Goal: Task Accomplishment & Management: Complete application form

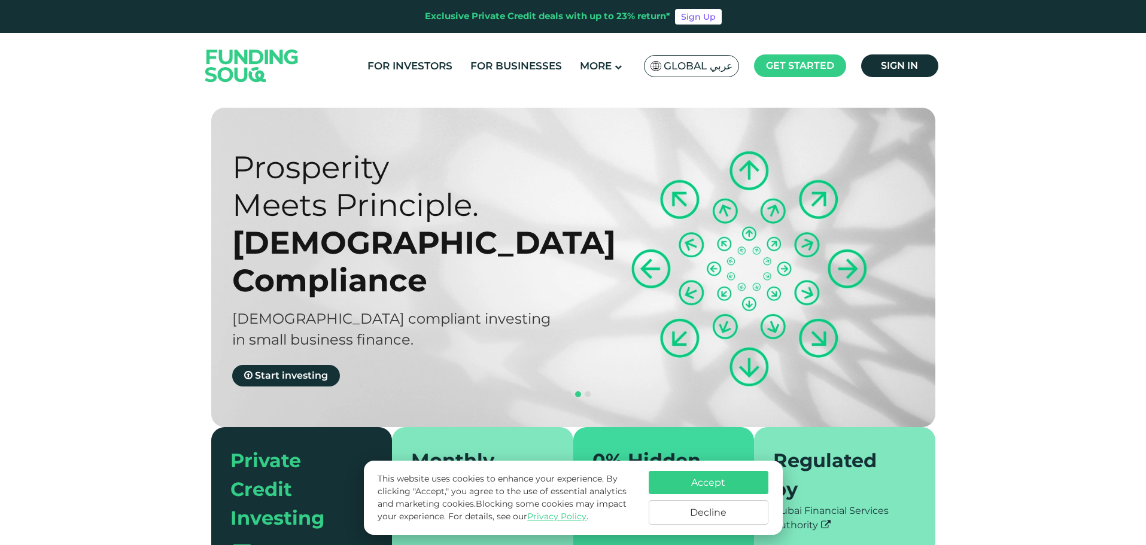
click at [720, 482] on button "Accept" at bounding box center [709, 482] width 120 height 23
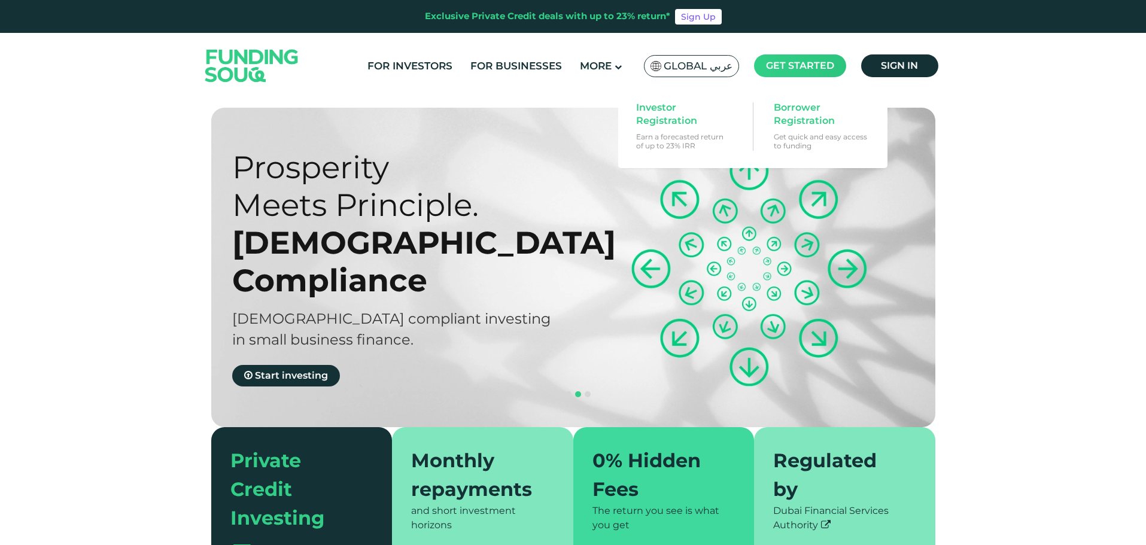
click at [796, 60] on span "Get started" at bounding box center [800, 65] width 68 height 11
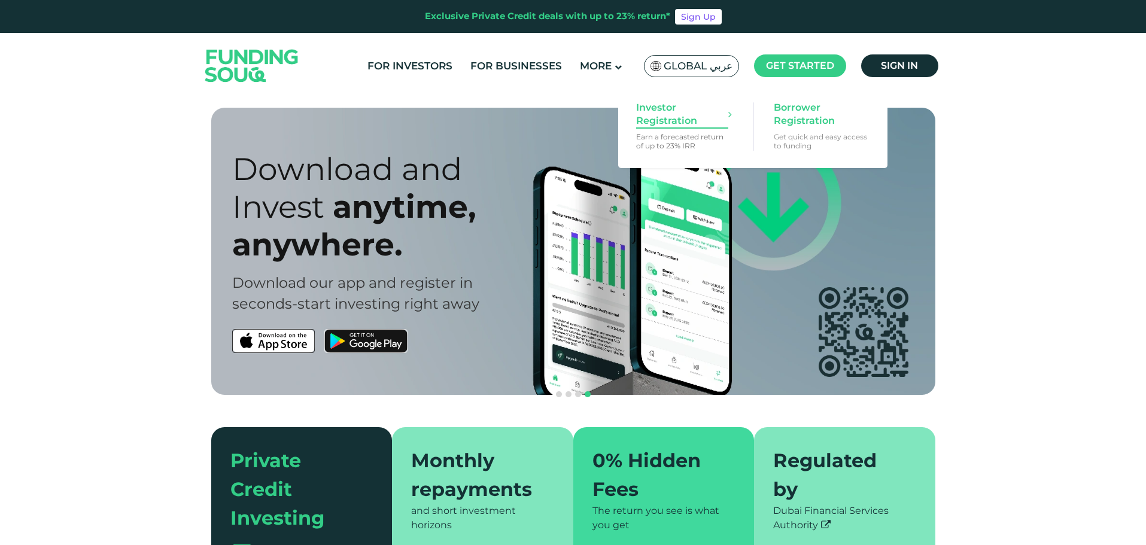
click at [678, 117] on span "Investor Registration" at bounding box center [682, 114] width 92 height 26
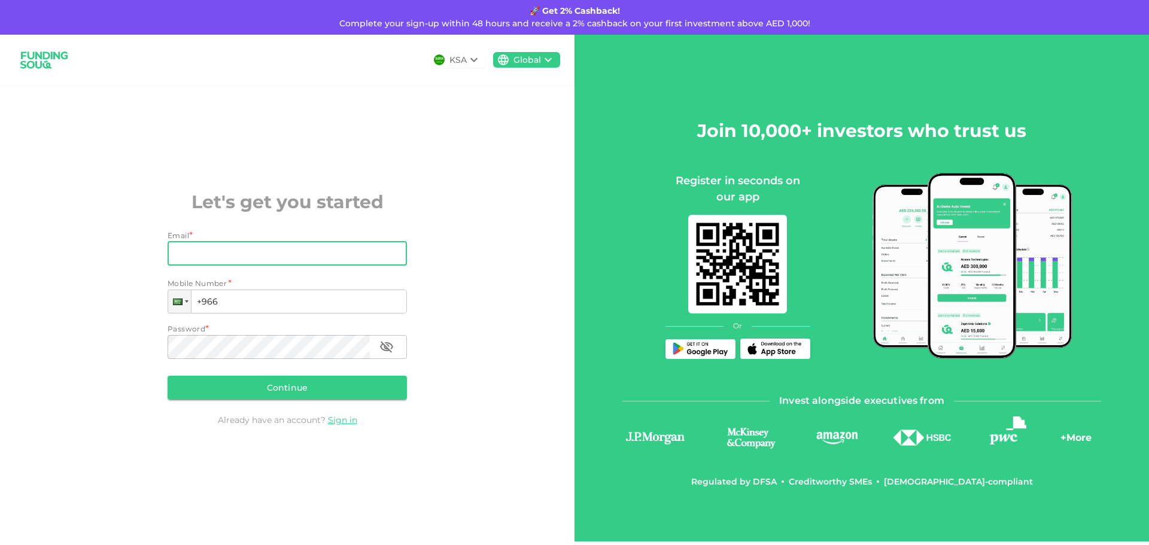
click at [186, 254] on input "Email" at bounding box center [281, 254] width 226 height 24
type input "[EMAIL_ADDRESS][DOMAIN_NAME]"
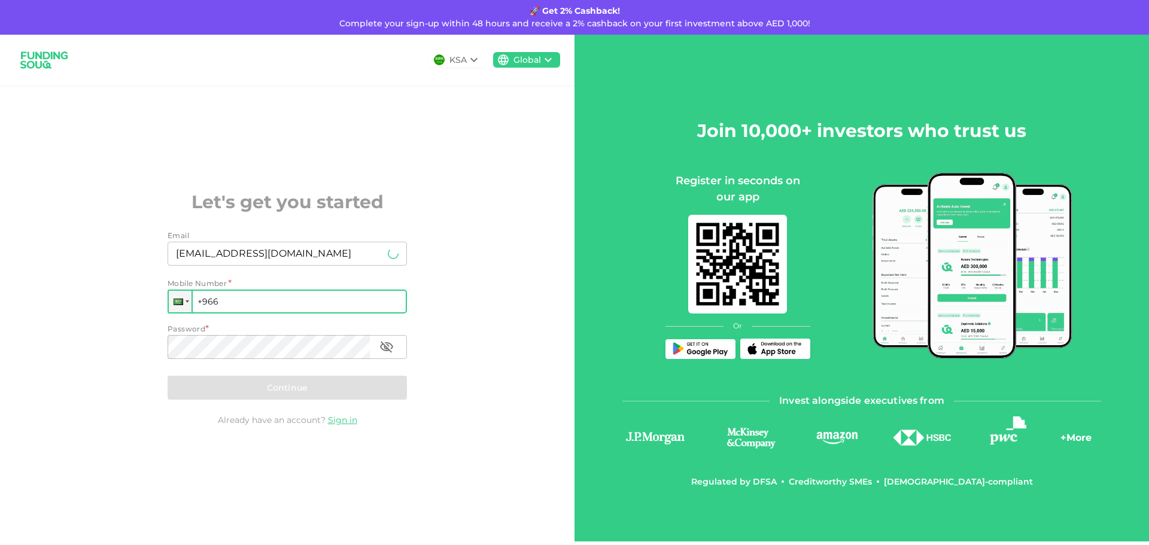
click at [225, 308] on input "+966" at bounding box center [287, 302] width 239 height 24
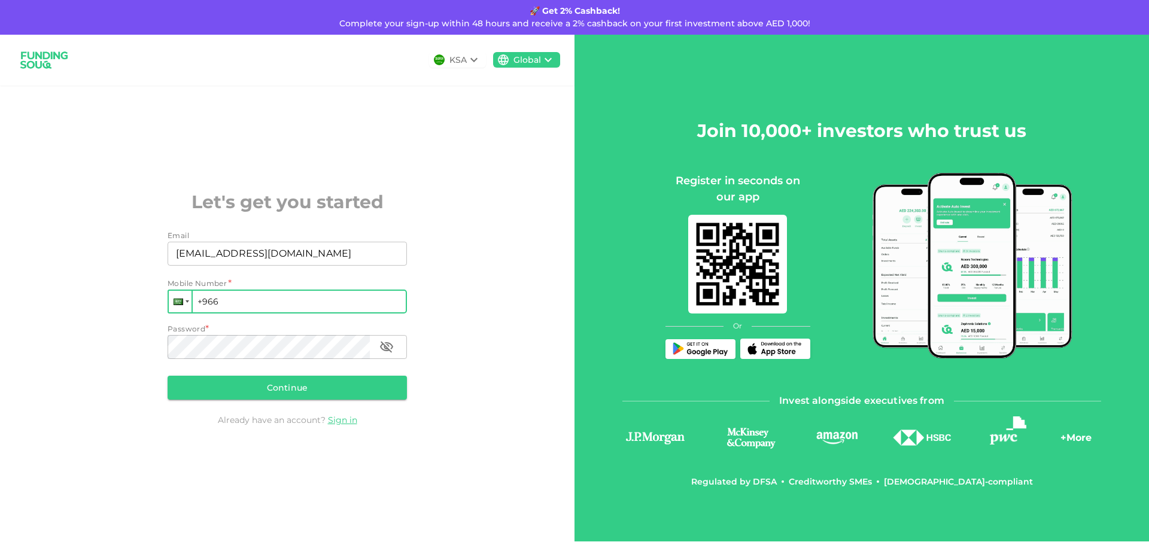
click at [185, 299] on div at bounding box center [180, 302] width 23 height 22
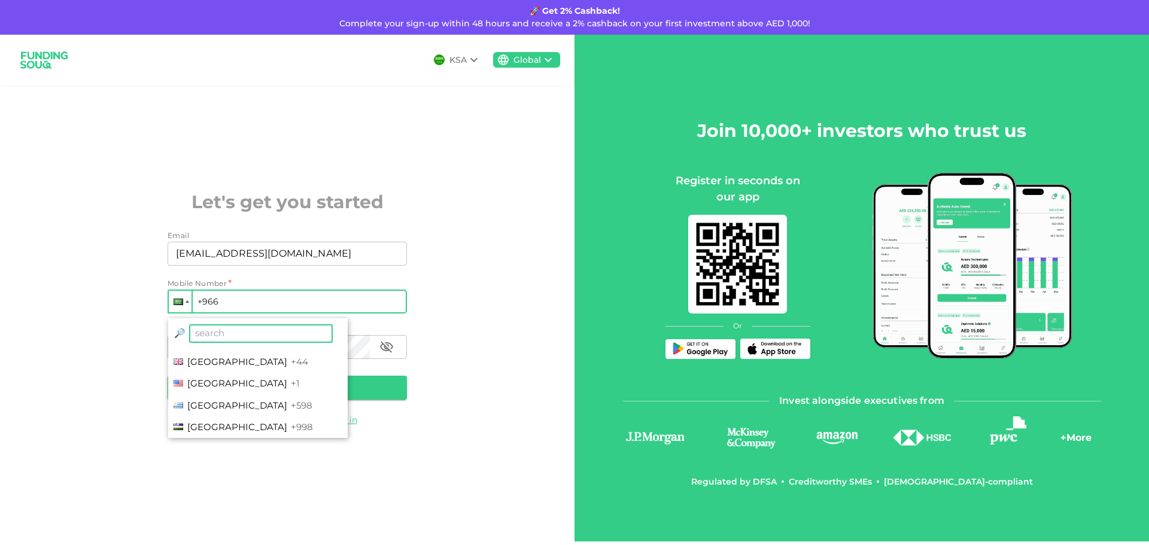
scroll to position [4367, 0]
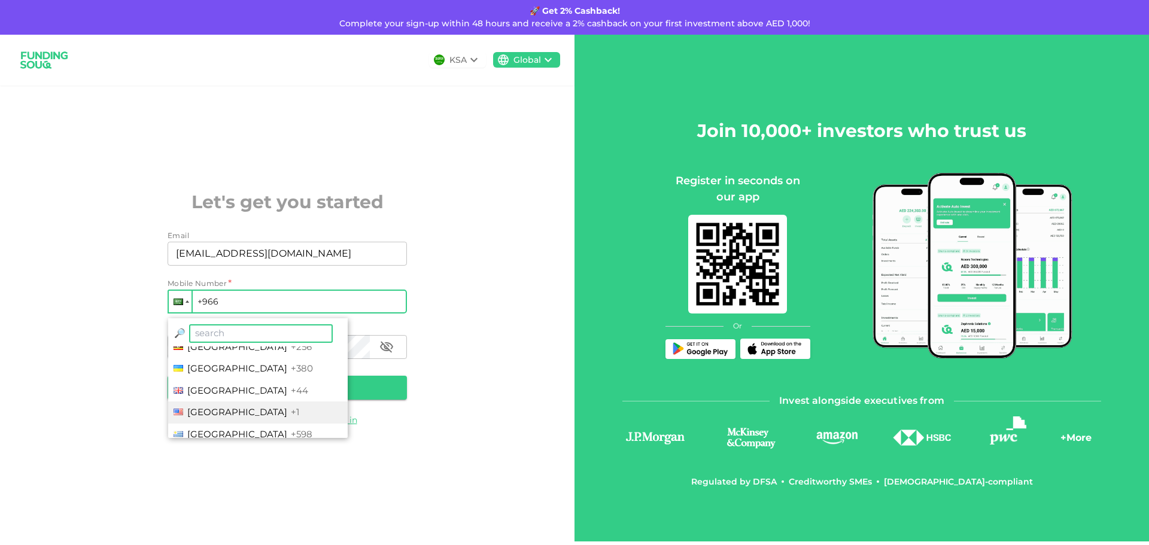
click at [206, 405] on li "[GEOGRAPHIC_DATA] +1" at bounding box center [257, 412] width 179 height 22
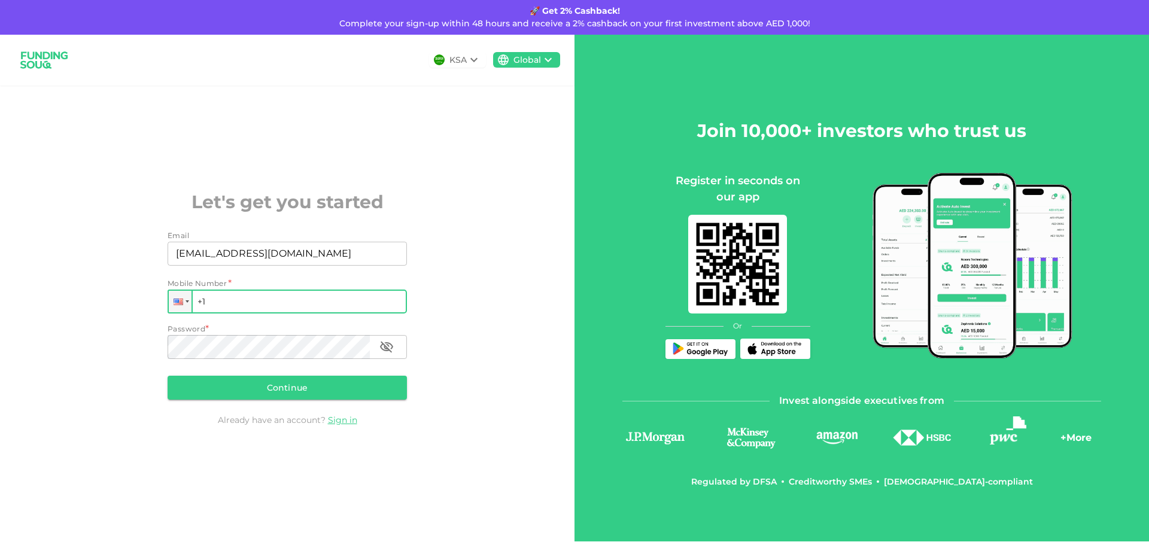
click at [248, 302] on input "+1" at bounding box center [287, 302] width 239 height 24
type input "[PHONE_NUMBER]"
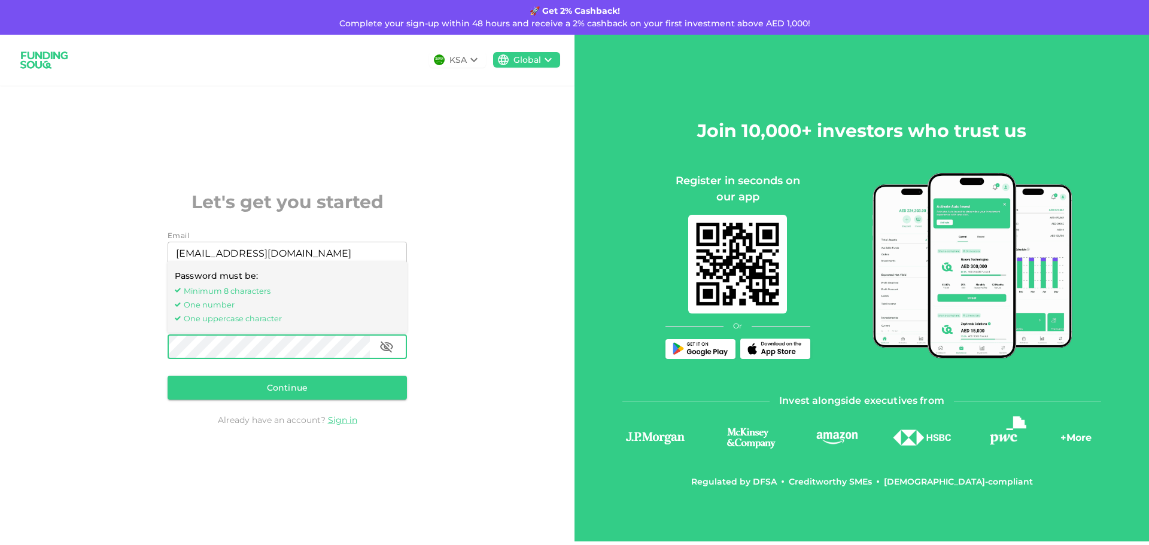
click at [391, 345] on icon "button" at bounding box center [386, 347] width 14 height 14
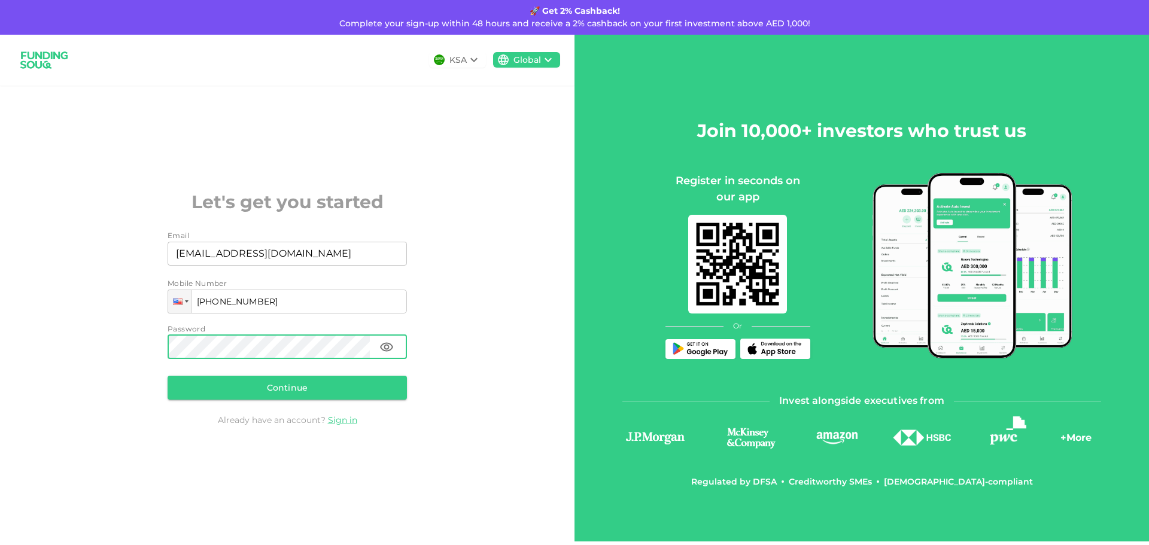
click at [391, 345] on icon "button" at bounding box center [386, 346] width 13 height 9
click at [303, 391] on button "Continue" at bounding box center [287, 388] width 239 height 24
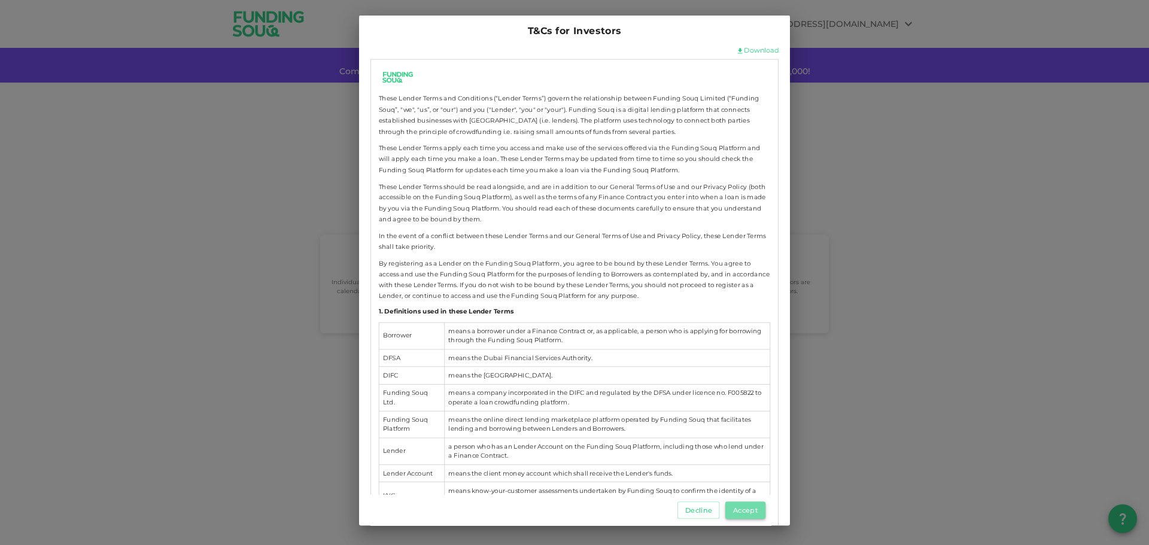
click at [744, 508] on button "Accept" at bounding box center [745, 509] width 40 height 17
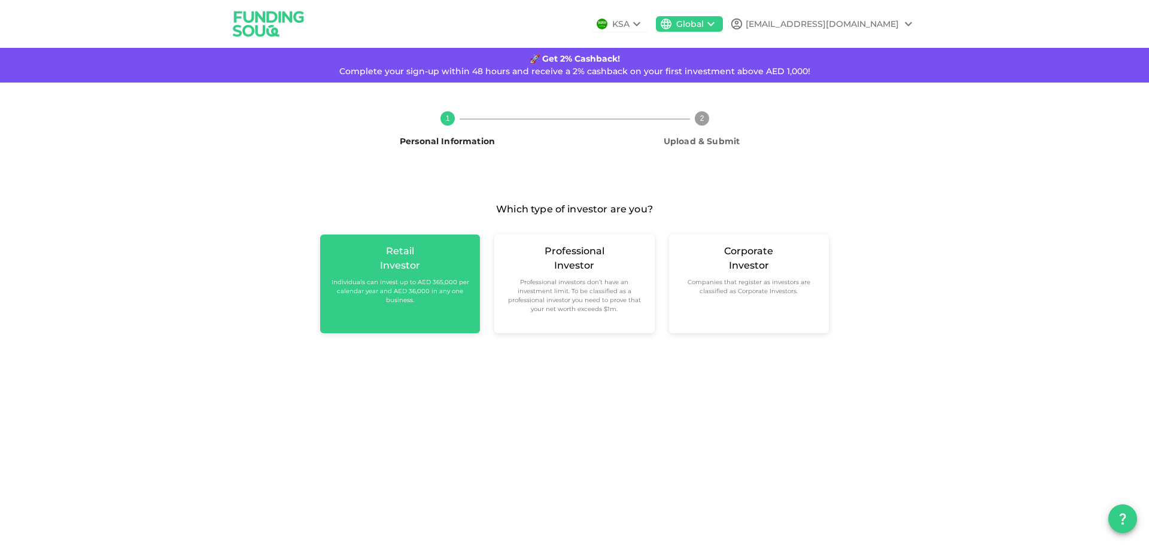
click at [404, 250] on div "Retail" at bounding box center [400, 251] width 28 height 14
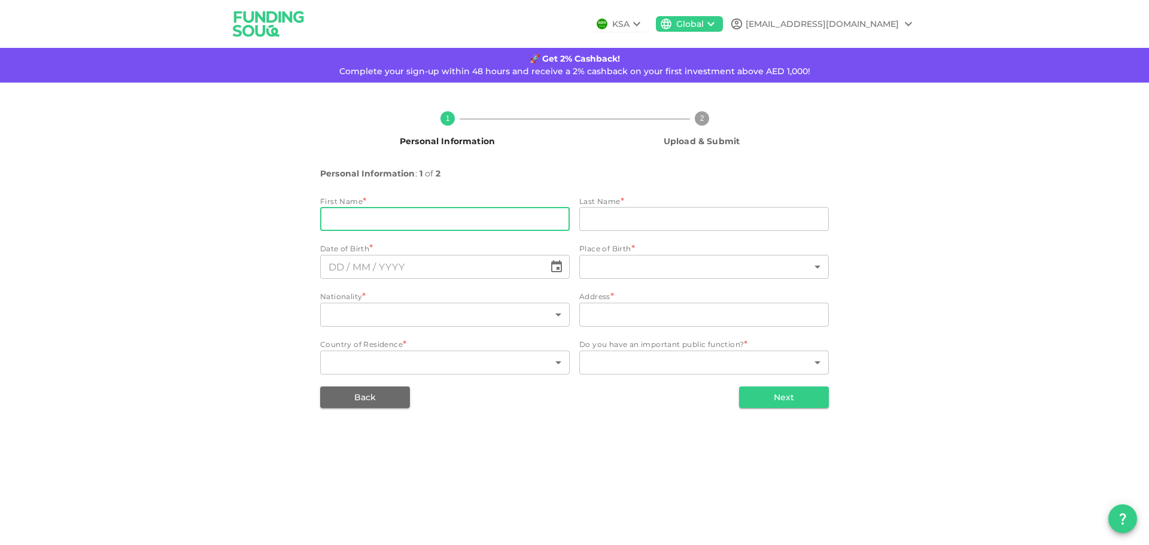
click at [359, 213] on input "firstName" at bounding box center [444, 219] width 249 height 24
type input "[PERSON_NAME]"
type input "Ariguzo"
type input "[GEOGRAPHIC_DATA]"
type input "[STREET_ADDRESS]"
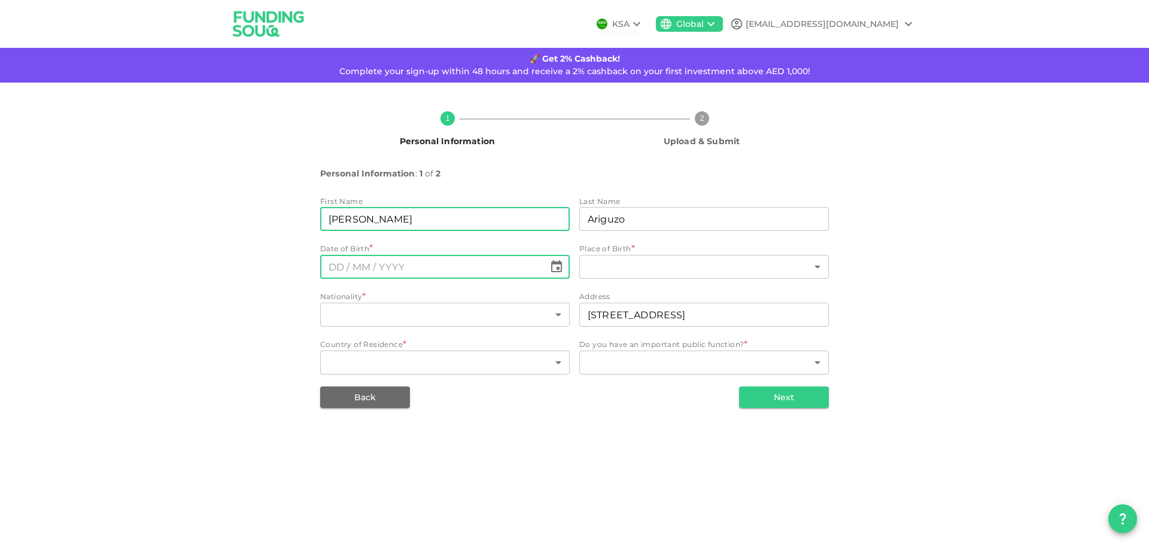
type input "⁦⁨DD⁩ / ⁨MM⁩ / ⁨YYYY⁩⁩"
click at [394, 268] on input "⁦⁨DD⁩ / ⁨MM⁩ / ⁨YYYY⁩⁩" at bounding box center [432, 267] width 224 height 24
click at [561, 269] on icon "Choose date" at bounding box center [556, 266] width 11 height 12
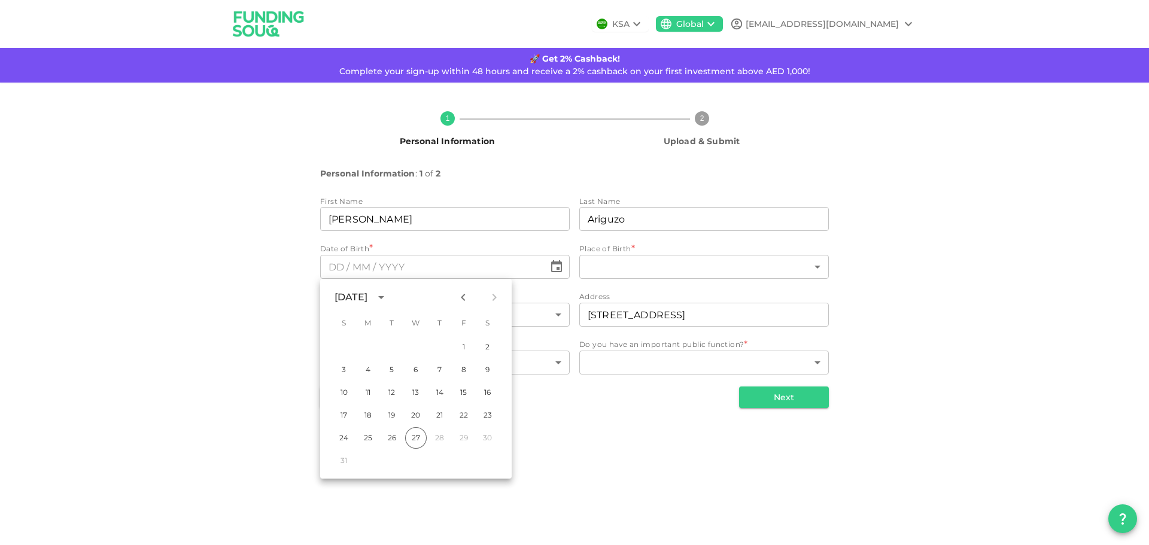
click at [367, 294] on div "[DATE]" at bounding box center [350, 297] width 33 height 14
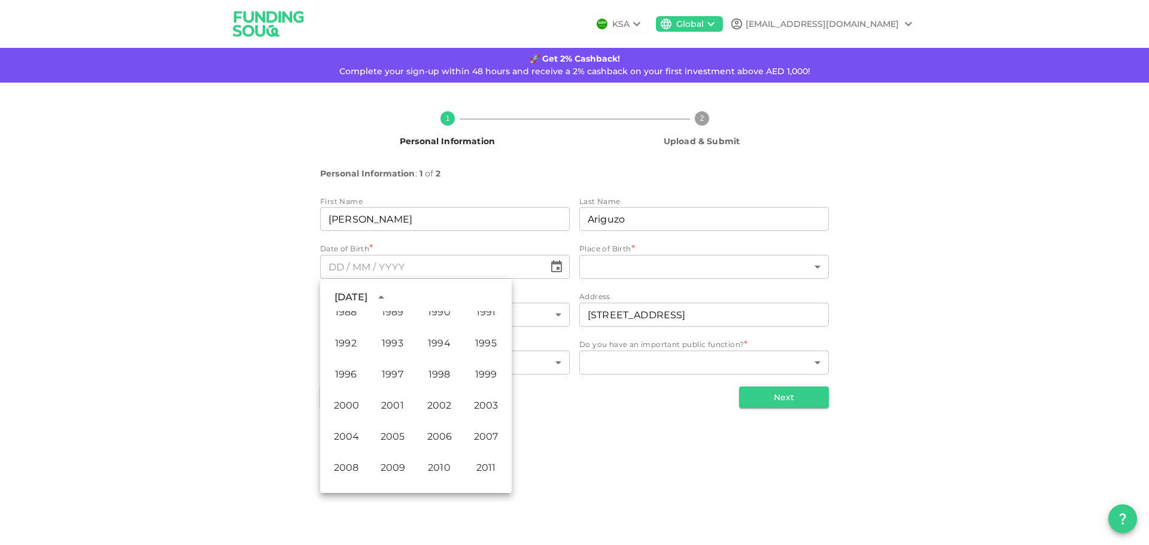
scroll to position [694, 0]
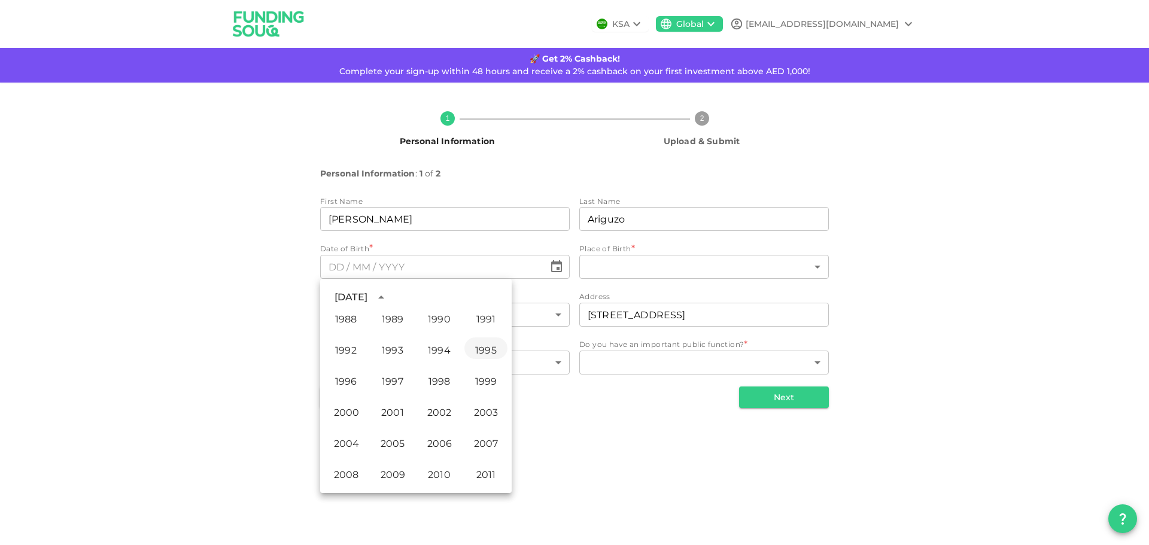
click at [479, 350] on button "1995" at bounding box center [485, 348] width 43 height 22
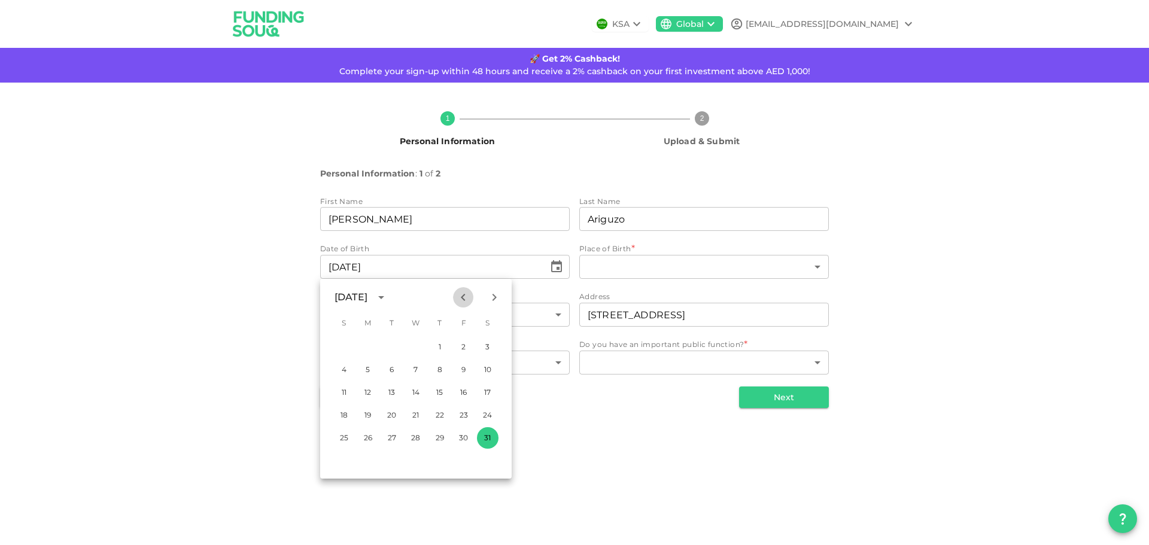
click at [458, 294] on icon "Previous month" at bounding box center [463, 297] width 14 height 14
click at [494, 297] on icon "Next month" at bounding box center [494, 297] width 14 height 14
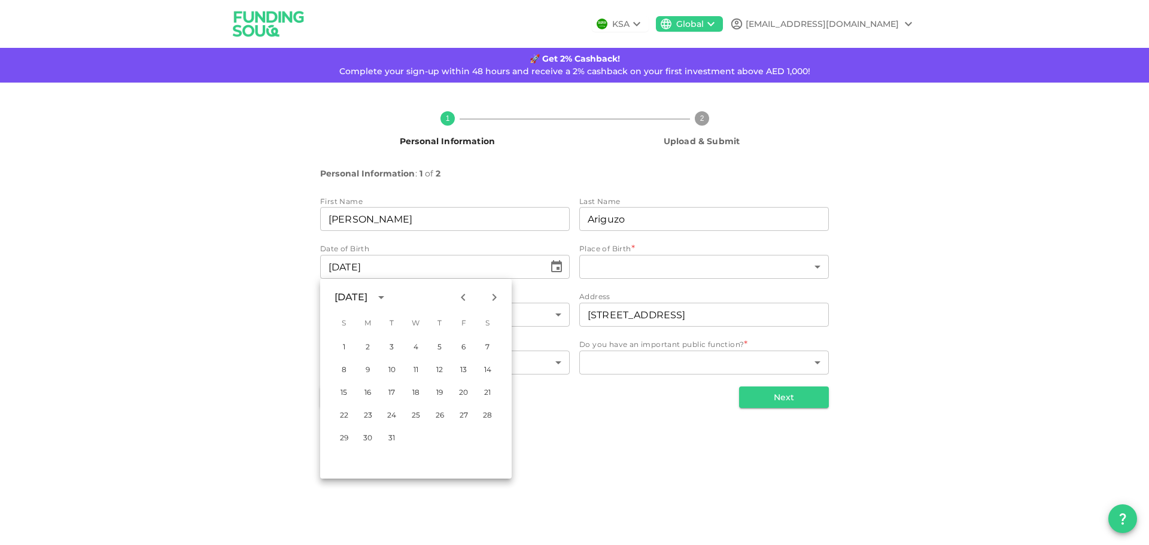
click at [494, 297] on icon "Next month" at bounding box center [494, 297] width 14 height 14
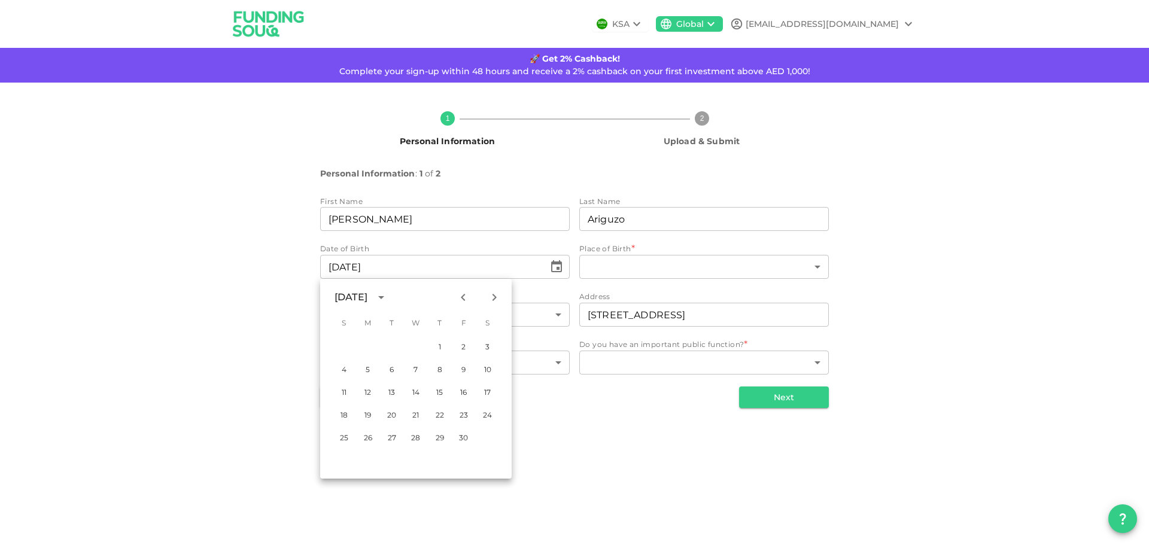
click at [494, 297] on icon "Next month" at bounding box center [494, 297] width 14 height 14
click at [366, 434] on button "30" at bounding box center [368, 438] width 22 height 22
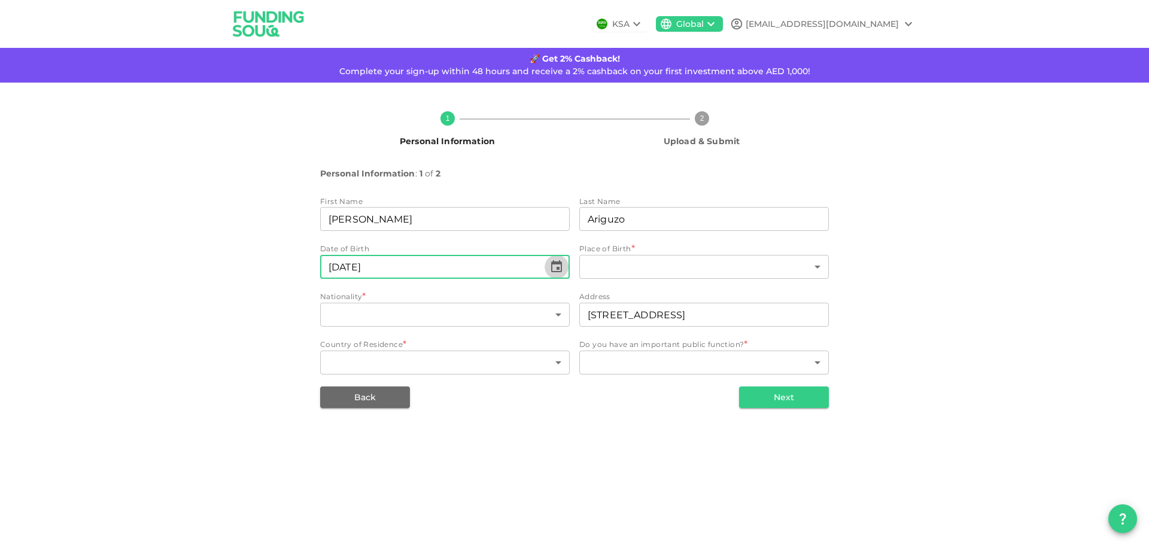
click at [550, 263] on icon "Choose date, selected date is Oct 29, 1995" at bounding box center [556, 267] width 14 height 14
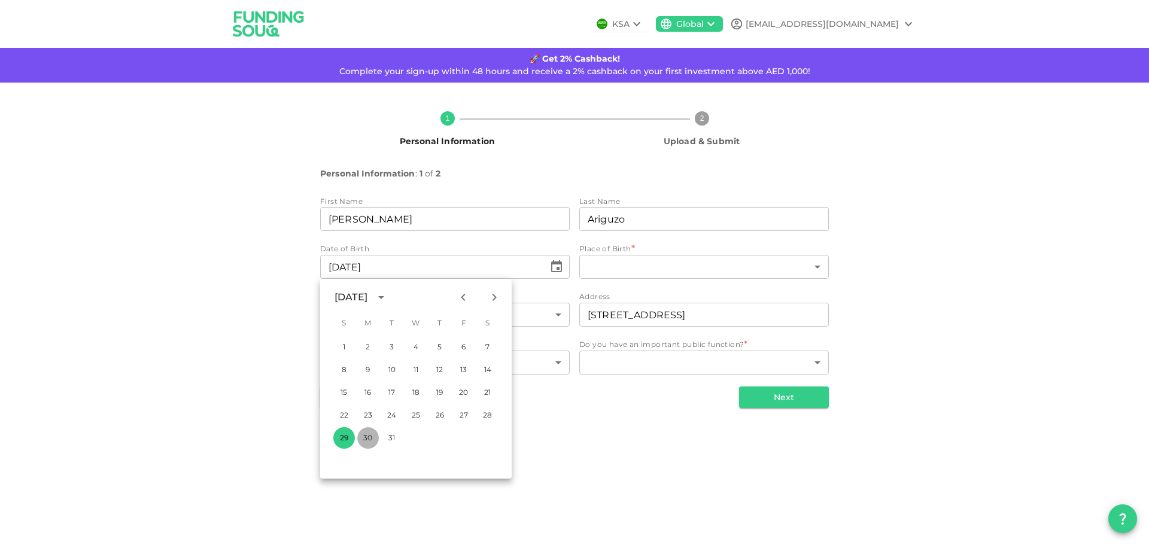
click at [374, 437] on button "30" at bounding box center [368, 438] width 22 height 22
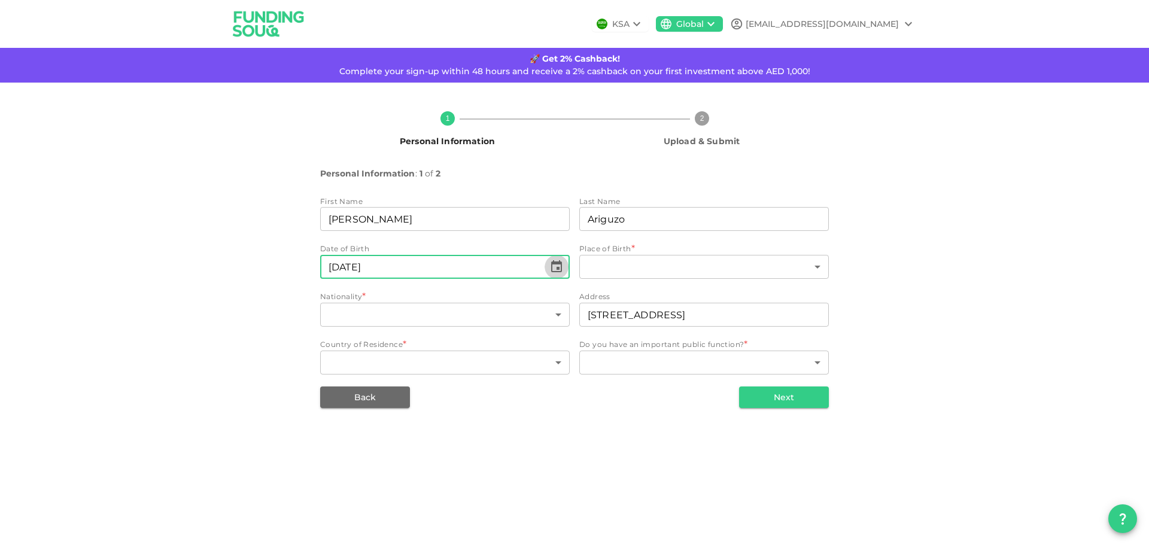
click at [555, 267] on icon "Choose date, selected date is Oct 29, 1995" at bounding box center [556, 267] width 14 height 14
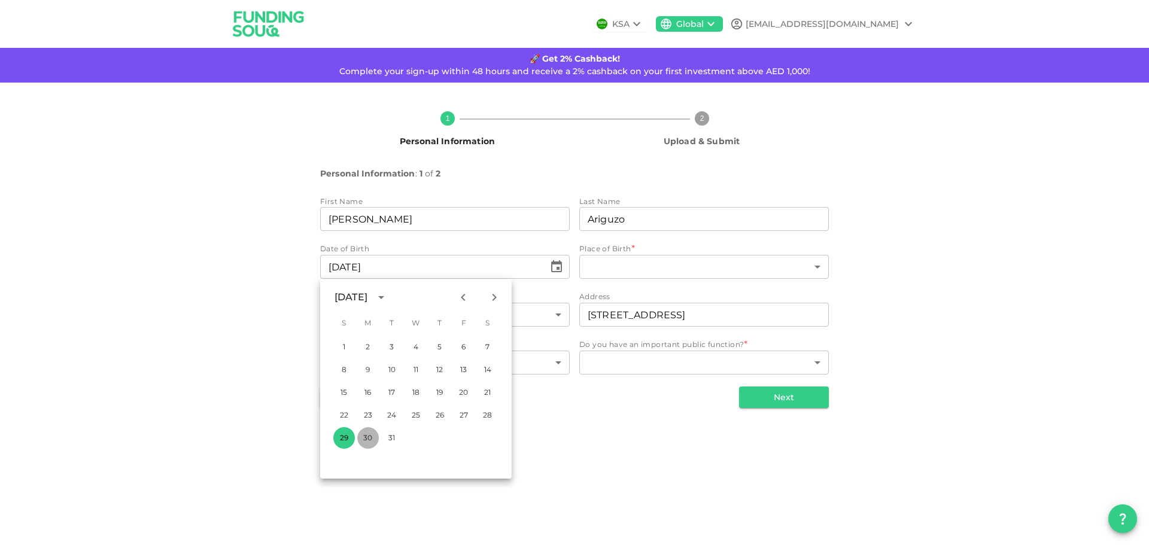
click at [368, 432] on button "30" at bounding box center [368, 438] width 22 height 22
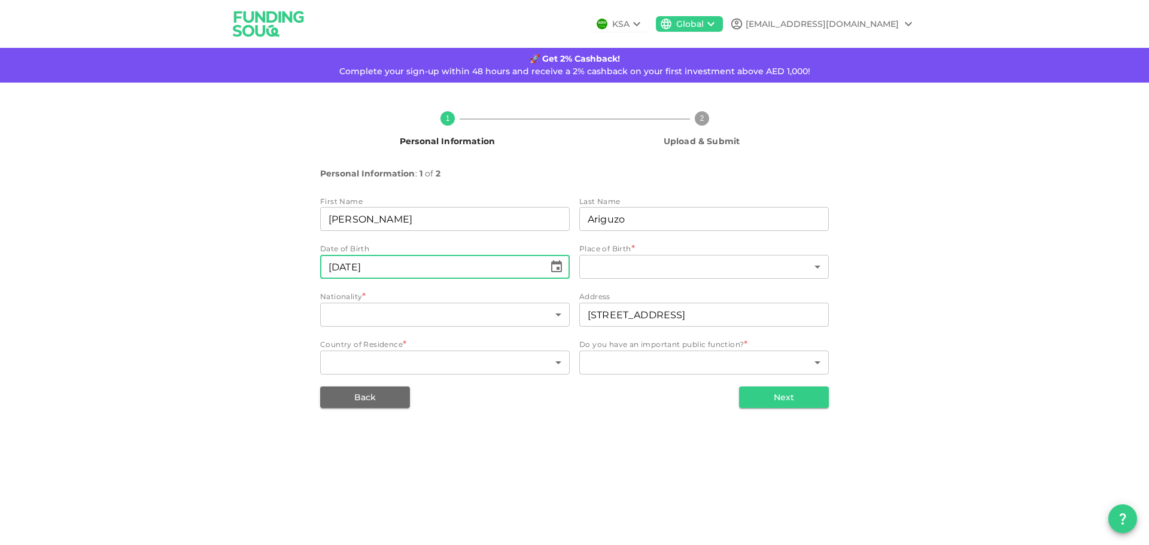
click at [330, 265] on input "⁦⁨[DATE]⁩⁩" at bounding box center [432, 267] width 224 height 24
type input "⁦⁨[DATE]⁩⁩"
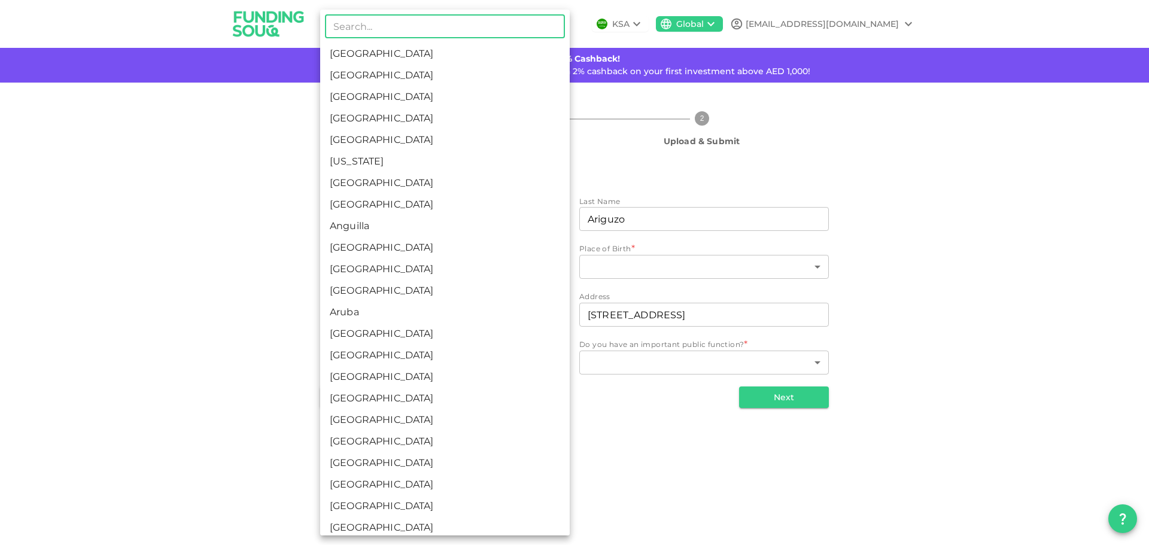
click at [328, 311] on body "KSA Global [EMAIL_ADDRESS][DOMAIN_NAME] 🚀 Get 2% Cashback! Complete your sign-u…" at bounding box center [574, 272] width 1149 height 545
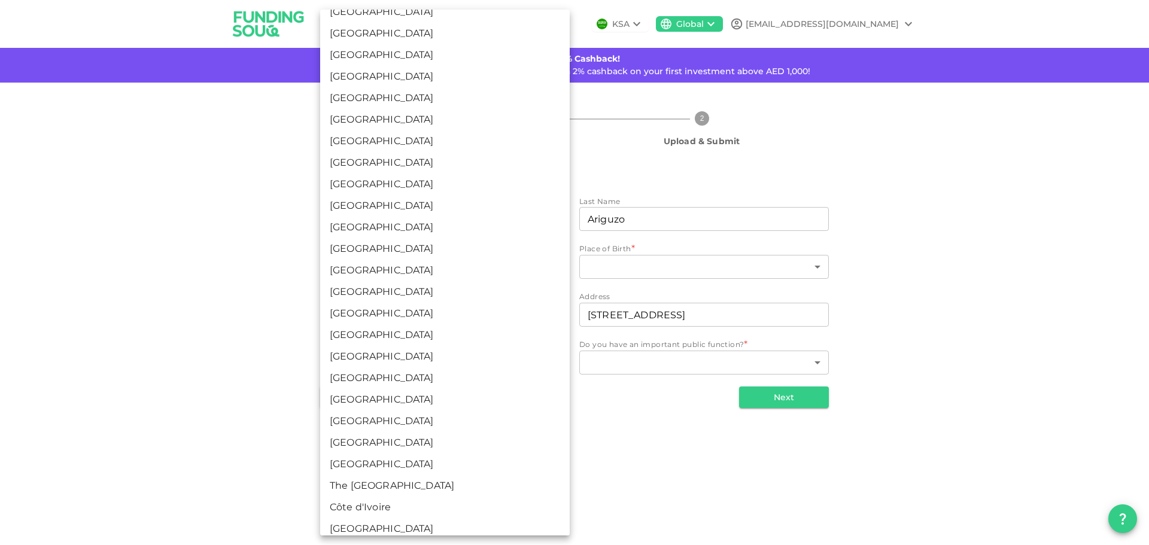
scroll to position [4308, 0]
click at [376, 205] on li "[GEOGRAPHIC_DATA]" at bounding box center [444, 205] width 249 height 22
type input "208"
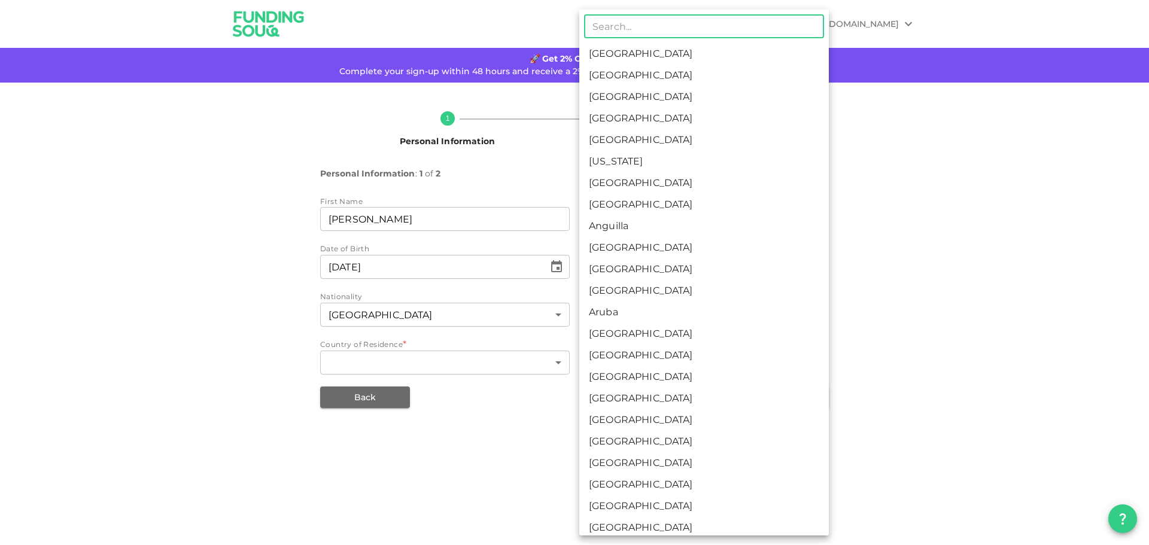
click at [637, 263] on body "KSA Global [EMAIL_ADDRESS][DOMAIN_NAME] 🚀 Get 2% Cashback! Complete your sign-u…" at bounding box center [574, 272] width 1149 height 545
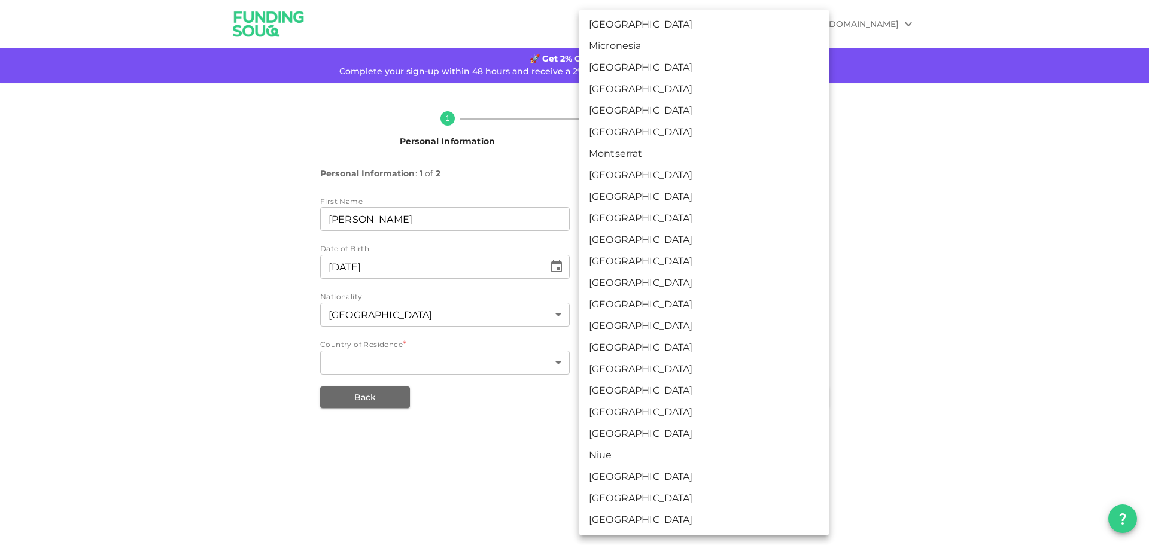
scroll to position [2692, 0]
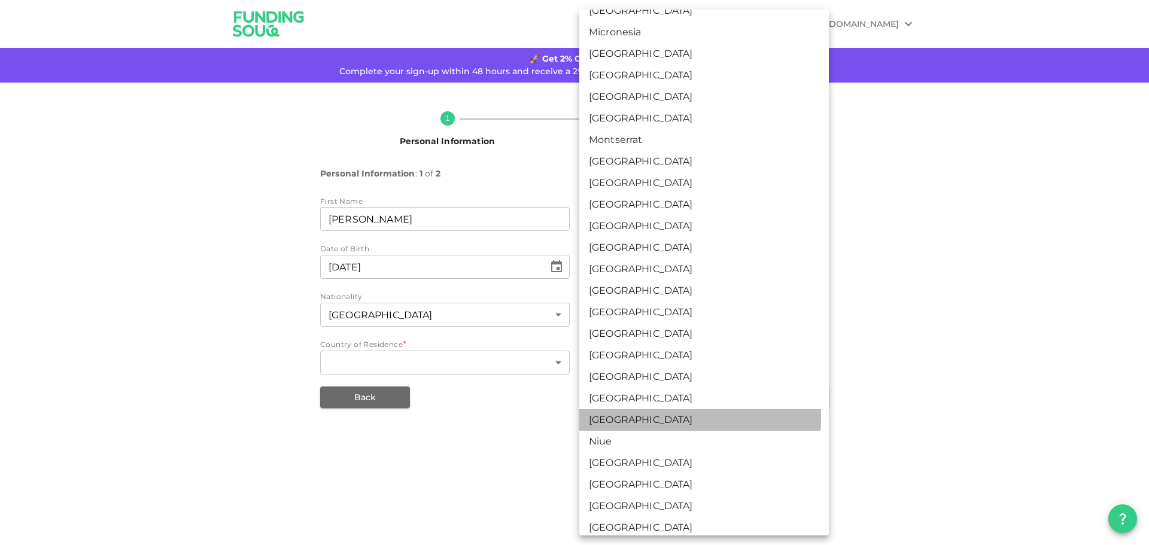
click at [615, 417] on li "[GEOGRAPHIC_DATA]" at bounding box center [703, 420] width 249 height 22
type input "143"
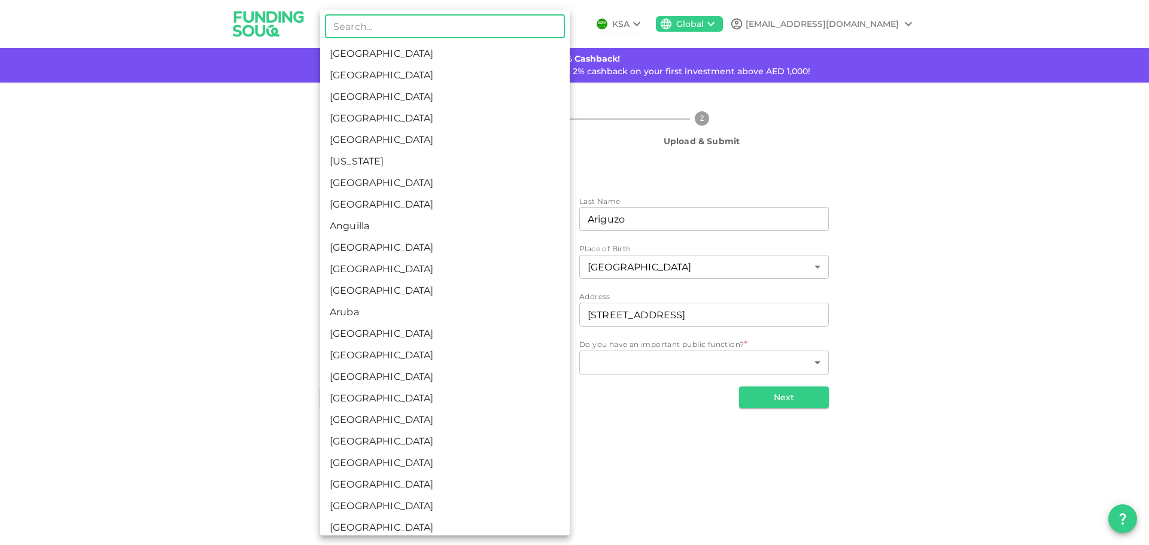
click at [444, 362] on body "KSA Global [EMAIL_ADDRESS][DOMAIN_NAME] 🚀 Get 2% Cashback! Complete your sign-u…" at bounding box center [574, 272] width 1149 height 545
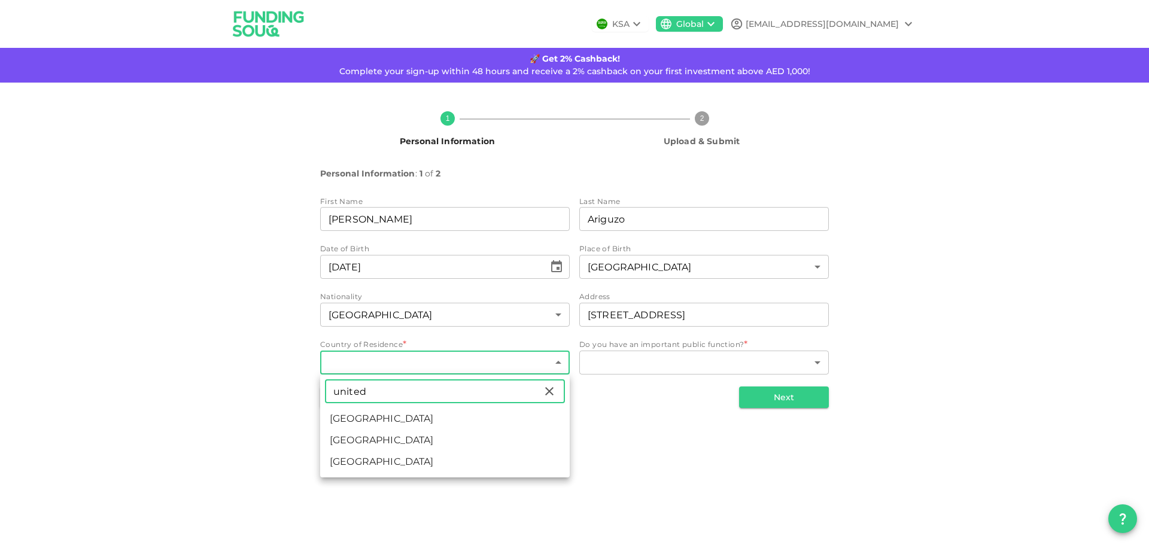
type input "united"
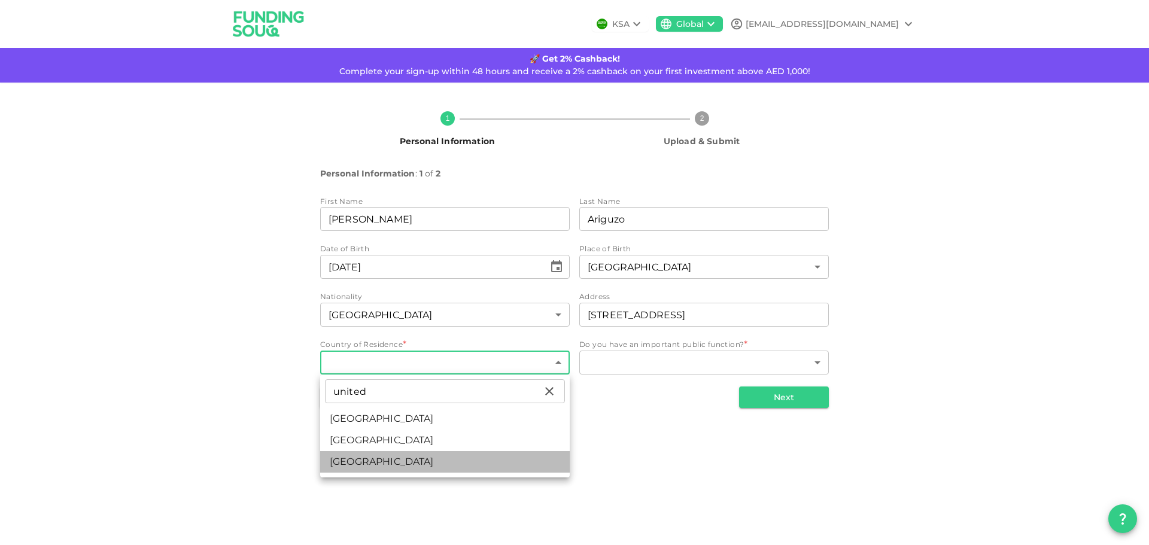
click at [345, 457] on li "[GEOGRAPHIC_DATA]" at bounding box center [444, 462] width 249 height 22
type input "208"
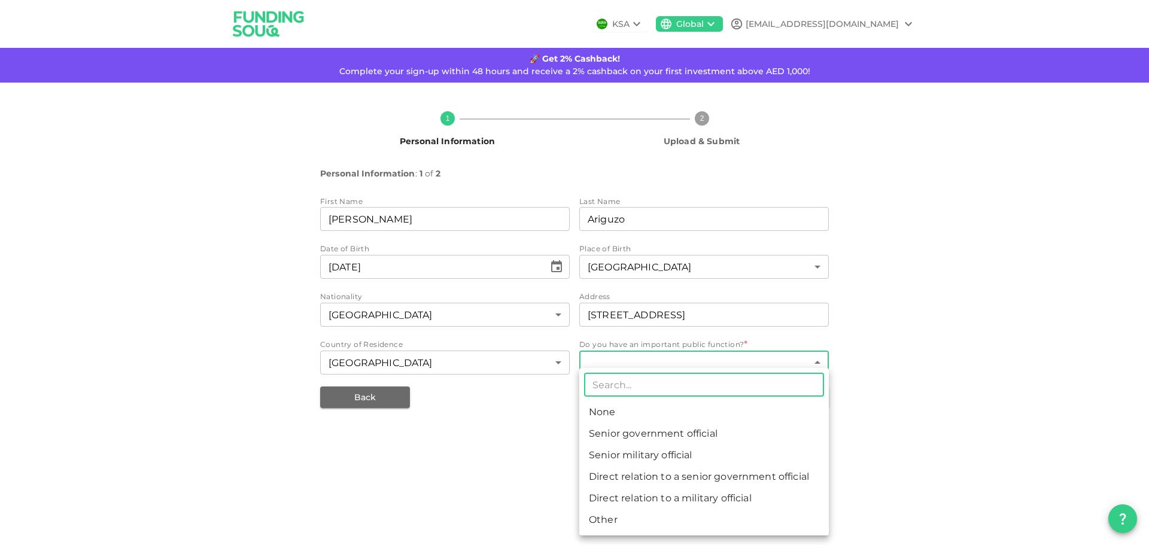
click at [686, 355] on body "KSA Global [EMAIL_ADDRESS][DOMAIN_NAME] 🚀 Get 2% Cashback! Complete your sign-u…" at bounding box center [574, 272] width 1149 height 545
click at [611, 415] on li "None" at bounding box center [703, 412] width 249 height 22
type input "1"
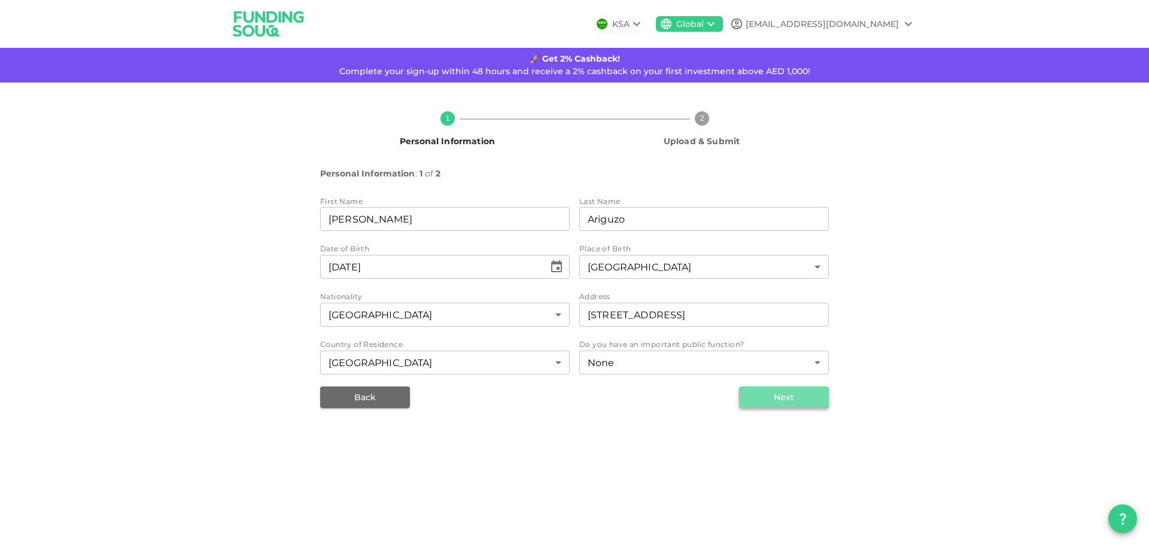
click at [792, 398] on button "Next" at bounding box center [784, 397] width 90 height 22
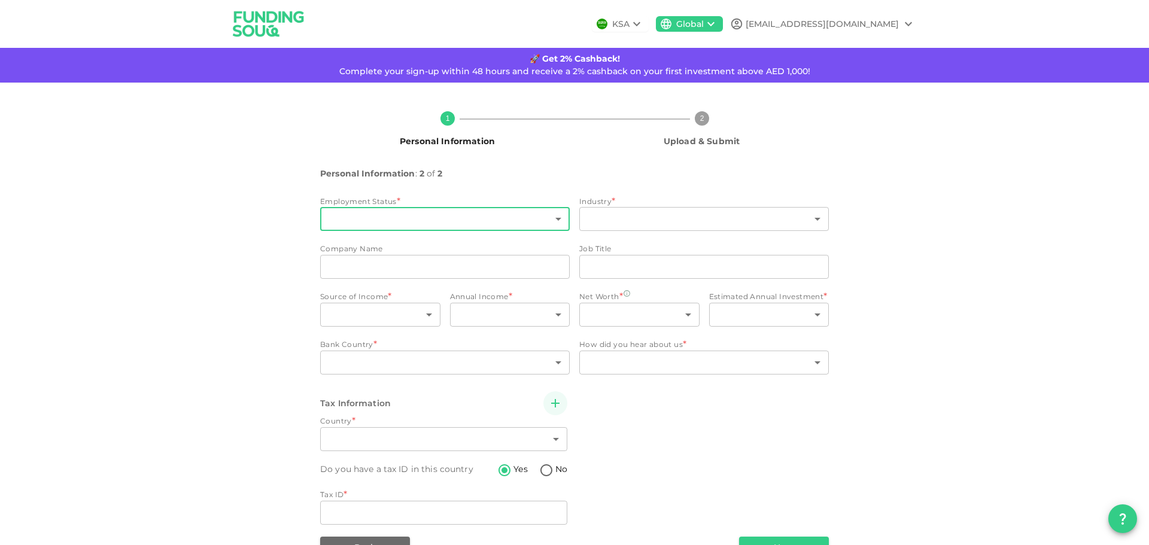
click at [553, 222] on body "KSA Global [EMAIL_ADDRESS][DOMAIN_NAME] 🚀 Get 2% Cashback! Complete your sign-u…" at bounding box center [574, 272] width 1149 height 545
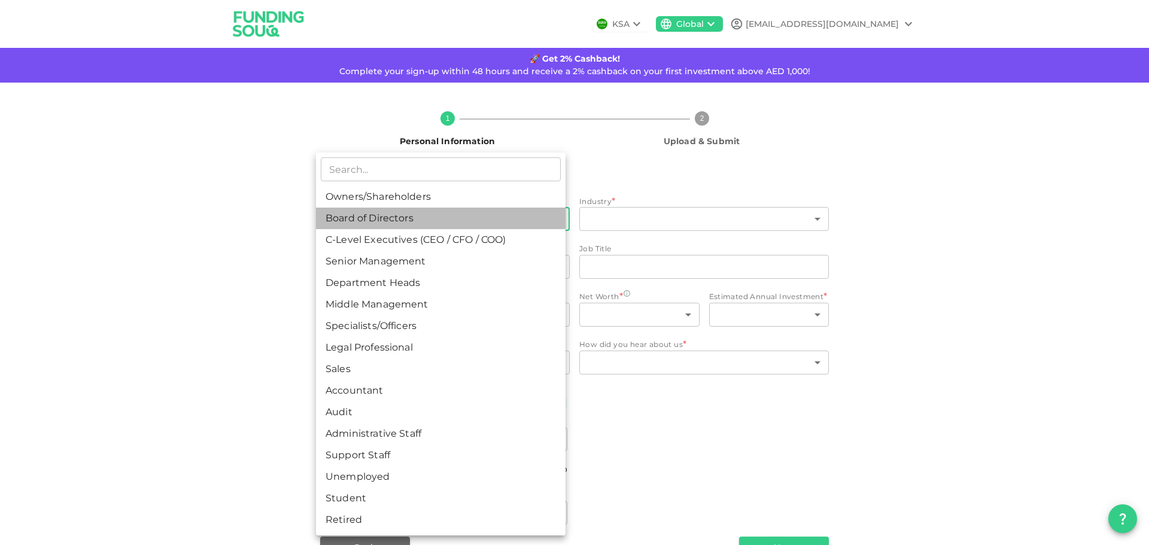
click at [553, 222] on li "Board of Directors" at bounding box center [440, 219] width 249 height 22
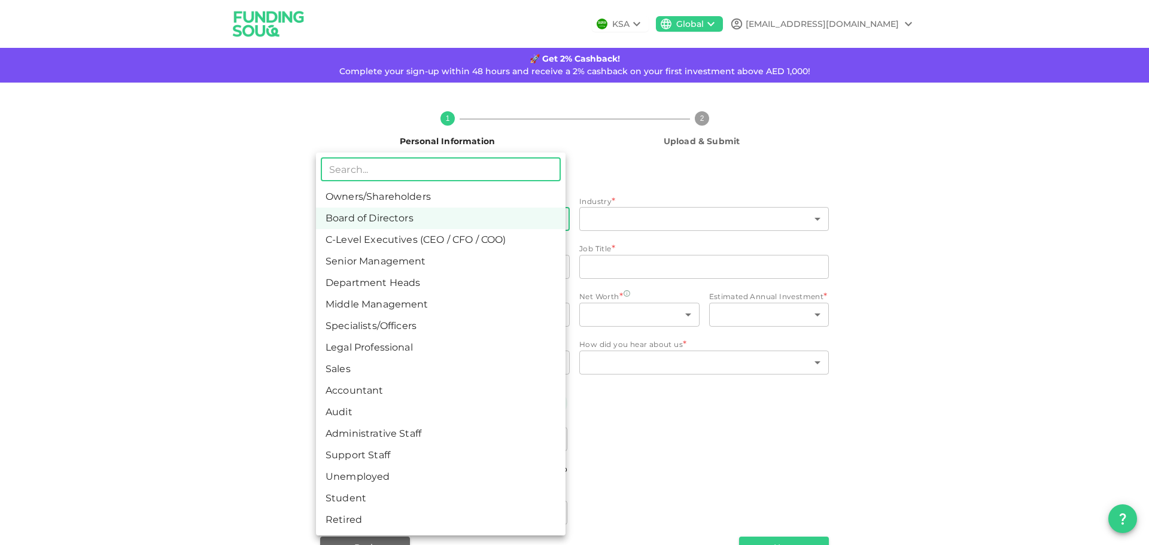
click at [553, 222] on body "KSA Global [EMAIL_ADDRESS][DOMAIN_NAME] 🚀 Get 2% Cashback! Complete your sign-u…" at bounding box center [574, 272] width 1149 height 545
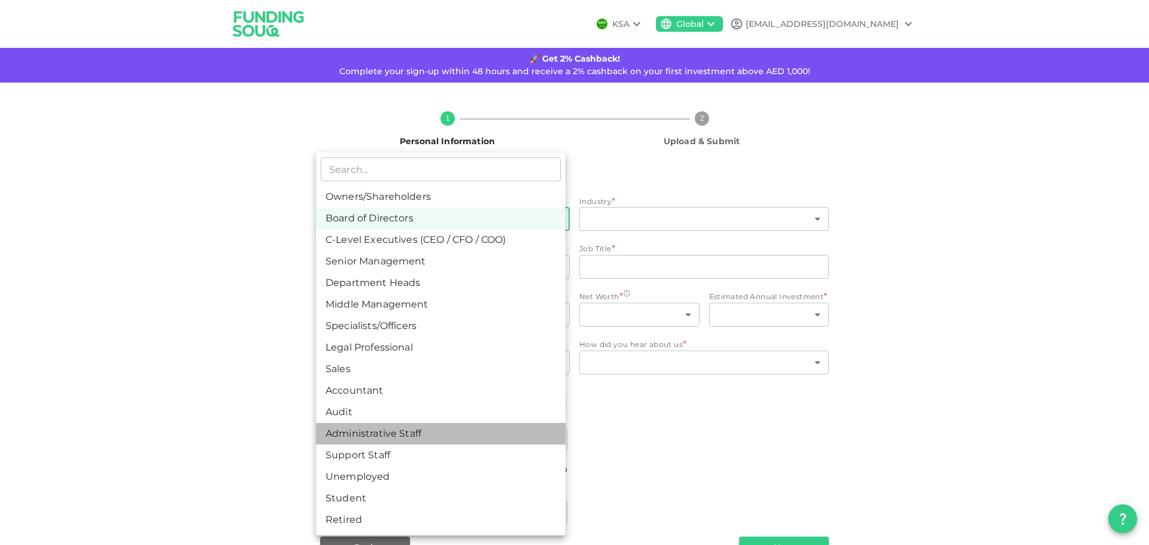
click at [375, 436] on li "Administrative Staff" at bounding box center [440, 434] width 249 height 22
type input "12"
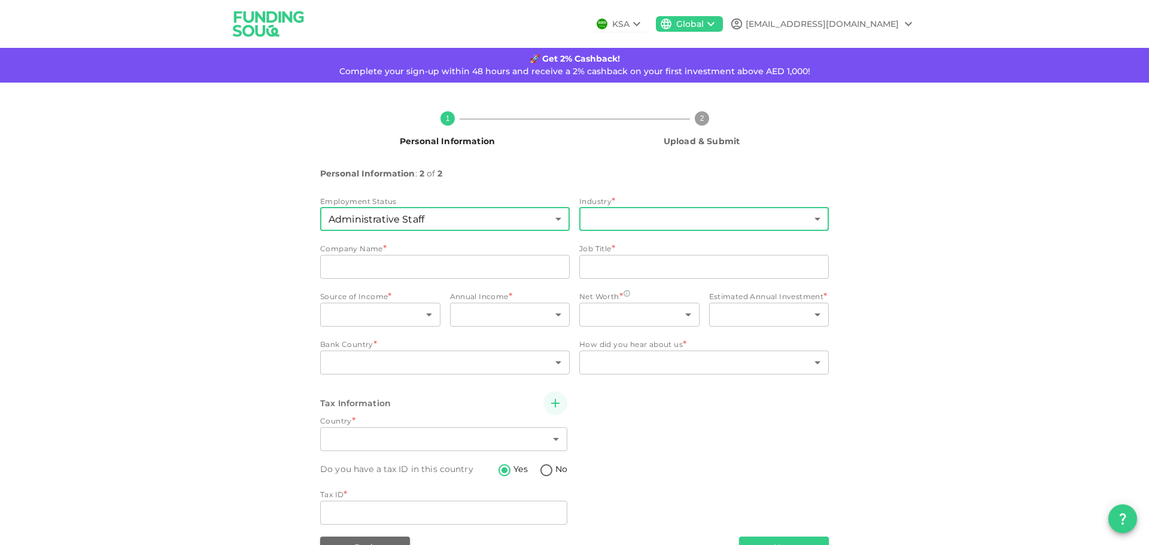
click at [662, 220] on body "KSA Global [EMAIL_ADDRESS][DOMAIN_NAME] 🚀 Get 2% Cashback! Complete your sign-u…" at bounding box center [574, 272] width 1149 height 545
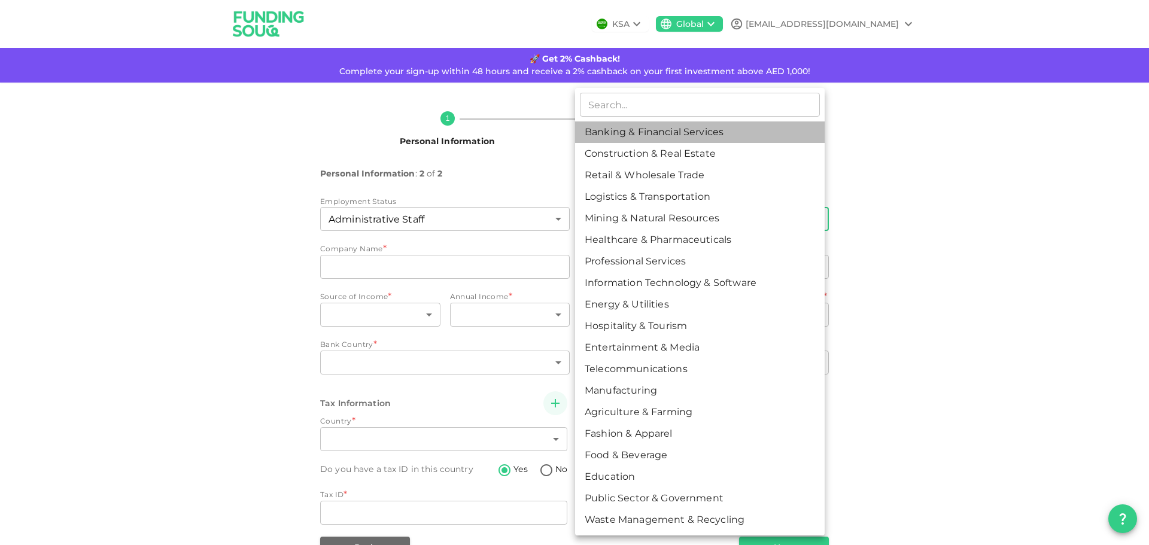
click at [666, 130] on li "Banking & Financial Services" at bounding box center [699, 132] width 249 height 22
type input "1"
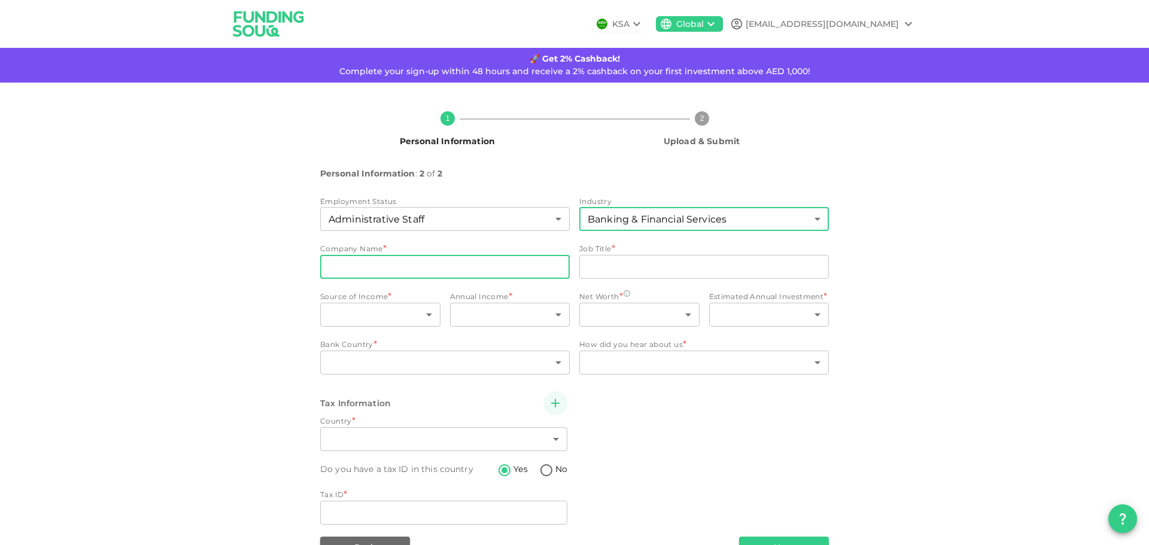
click at [385, 270] on input "companyName" at bounding box center [444, 267] width 249 height 24
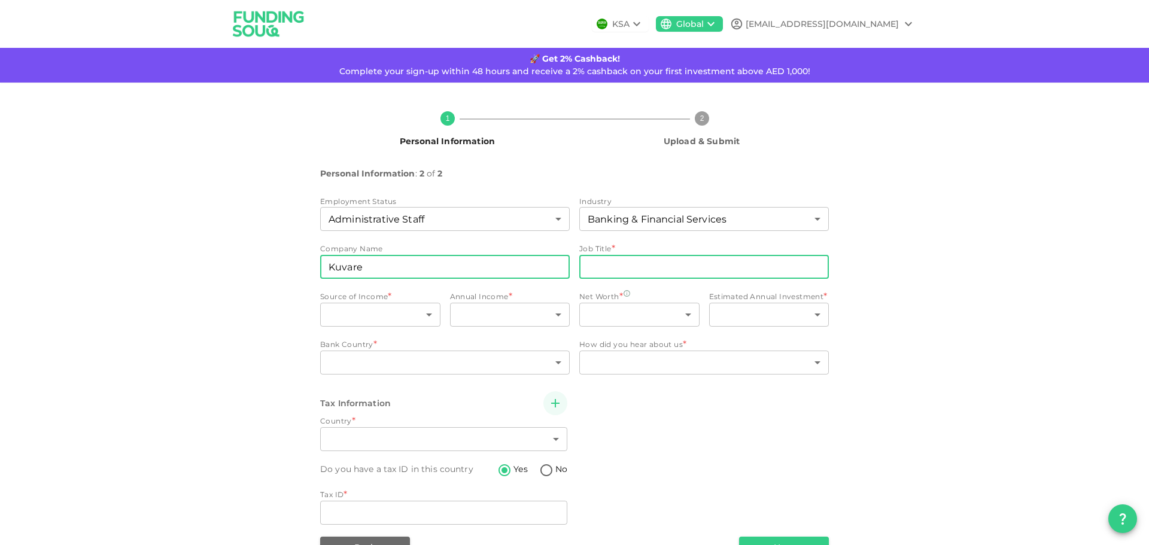
type input "Kuvare"
click at [644, 265] on input "jobTitle" at bounding box center [703, 267] width 249 height 24
type input "scrum master"
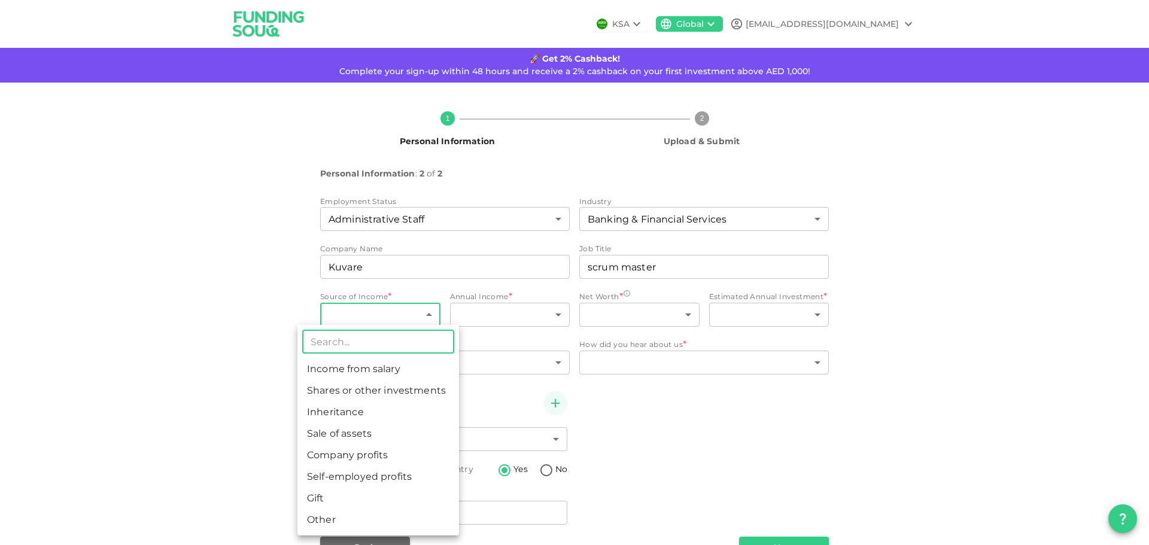
click at [372, 311] on body "KSA Global [EMAIL_ADDRESS][DOMAIN_NAME] 🚀 Get 2% Cashback! Complete your sign-u…" at bounding box center [574, 272] width 1149 height 545
click at [349, 369] on li "Income from salary" at bounding box center [378, 369] width 162 height 22
type input "1"
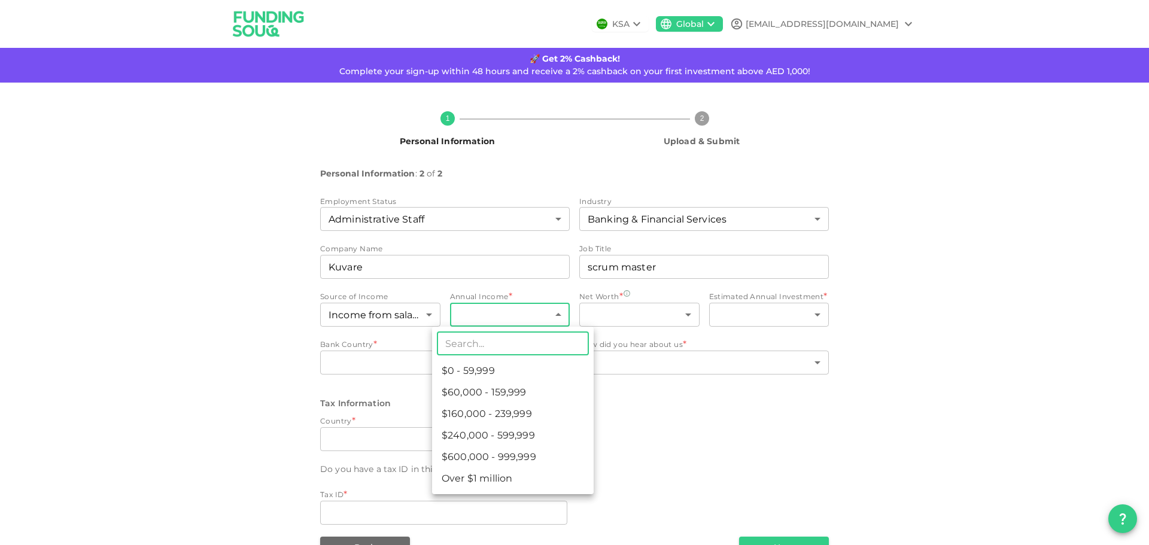
click at [544, 315] on body "KSA Global [EMAIL_ADDRESS][DOMAIN_NAME] 🚀 Get 2% Cashback! Complete your sign-u…" at bounding box center [574, 272] width 1149 height 545
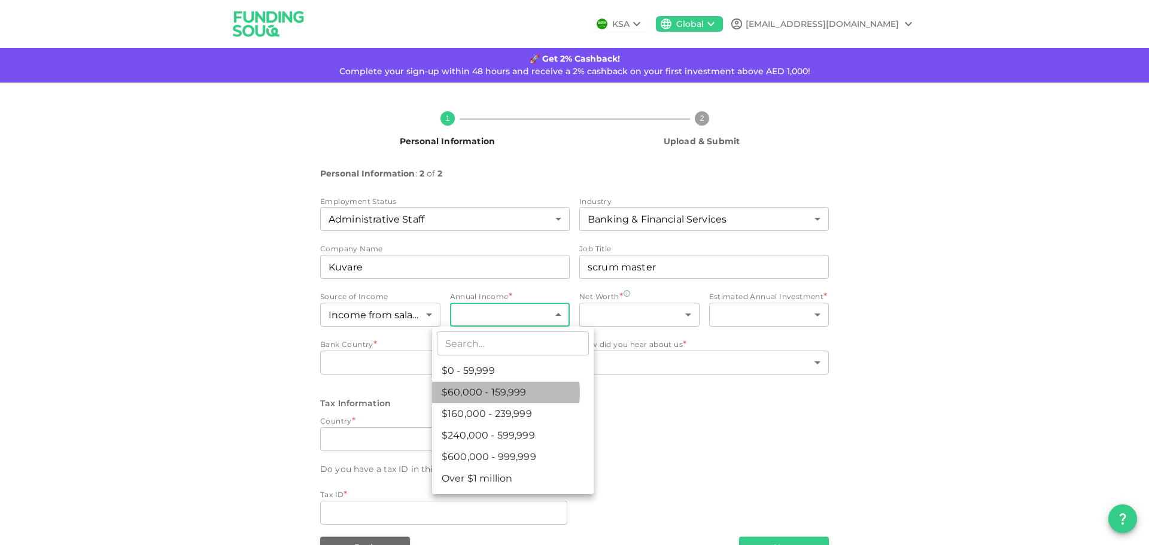
click at [473, 392] on li "$60,000 - 159,999" at bounding box center [513, 393] width 162 height 22
type input "2"
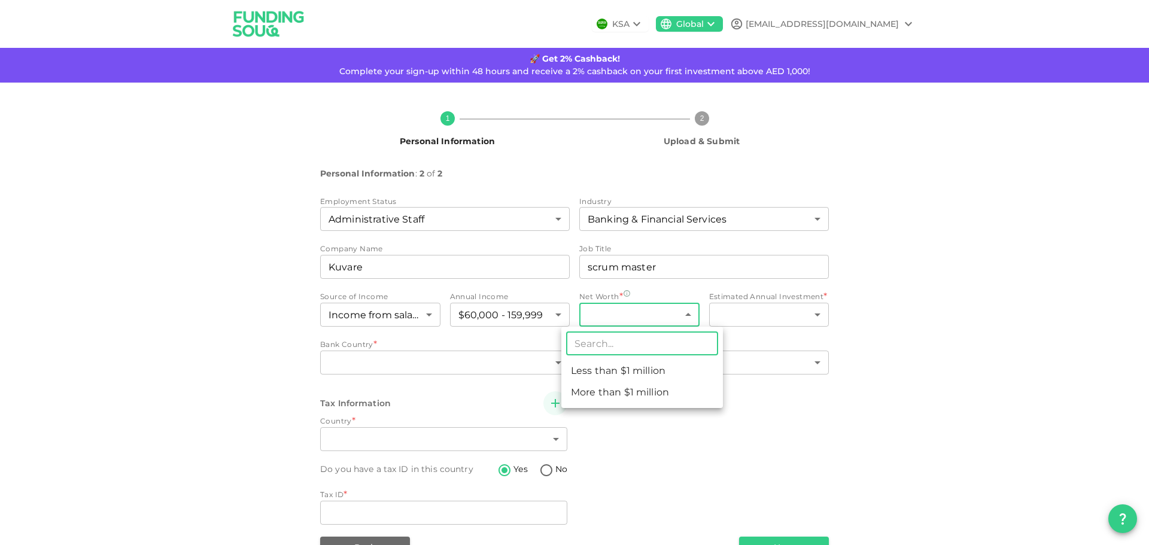
click at [680, 315] on body "KSA Global [EMAIL_ADDRESS][DOMAIN_NAME] 🚀 Get 2% Cashback! Complete your sign-u…" at bounding box center [574, 272] width 1149 height 545
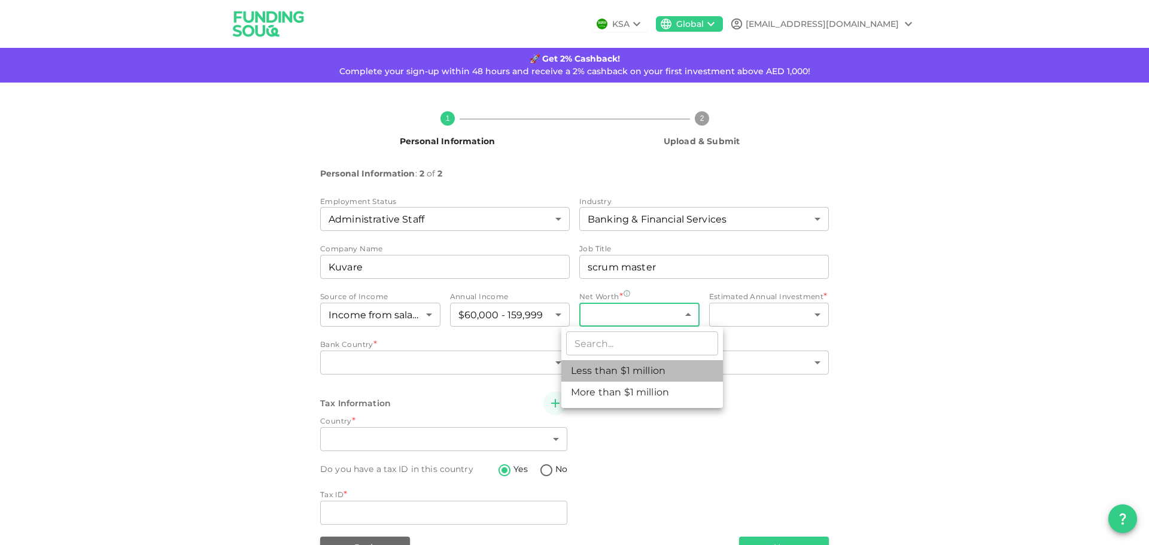
click at [654, 375] on li "Less than $1 million" at bounding box center [642, 371] width 162 height 22
type input "1"
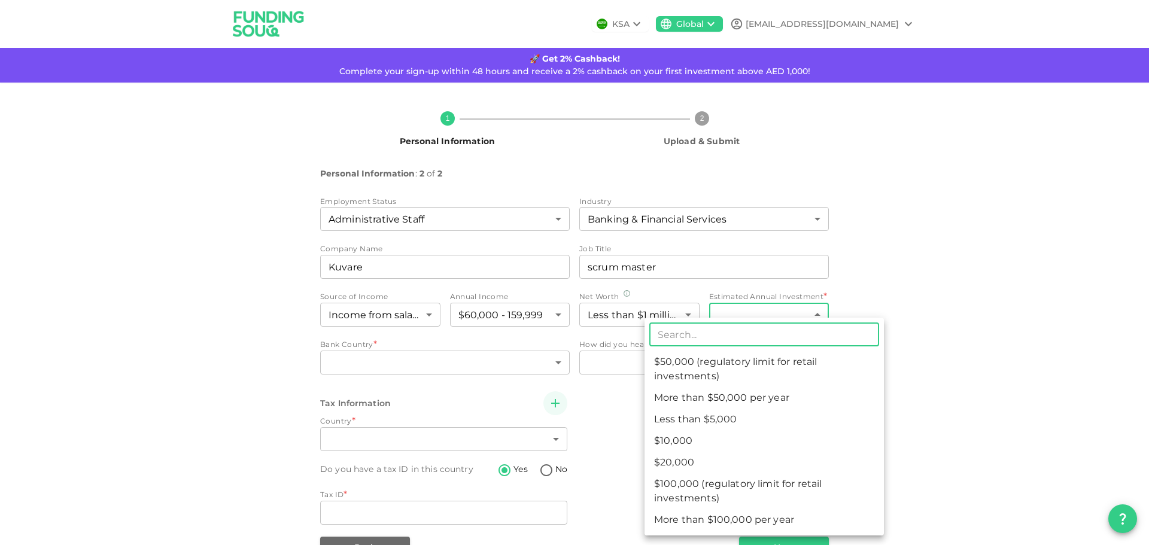
click at [811, 315] on body "KSA Global [EMAIL_ADDRESS][DOMAIN_NAME] 🚀 Get 2% Cashback! Complete your sign-u…" at bounding box center [574, 272] width 1149 height 545
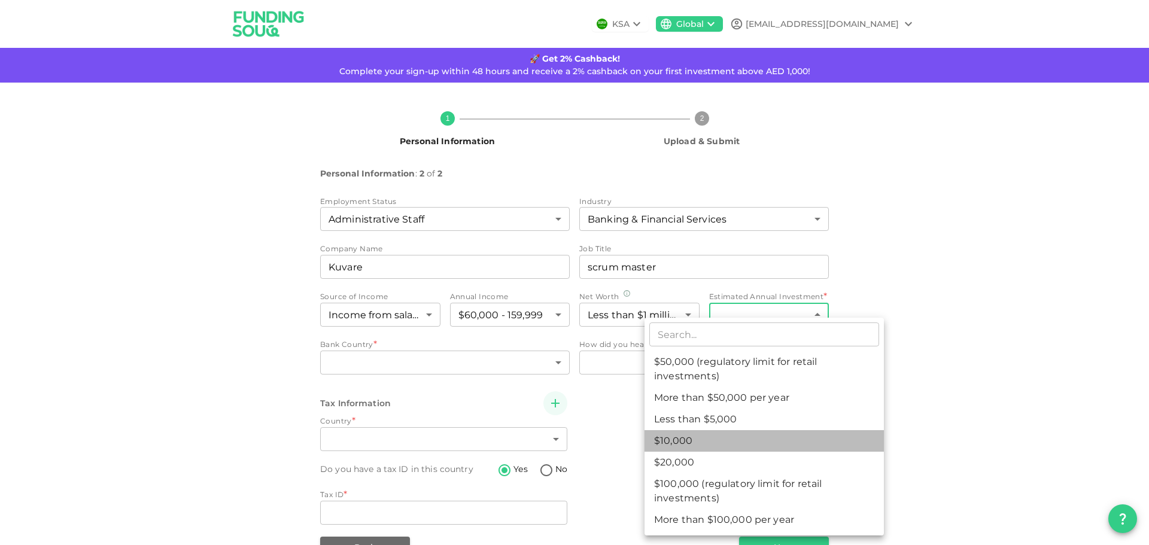
click at [684, 440] on li "$10,000" at bounding box center [763, 441] width 239 height 22
type input "2"
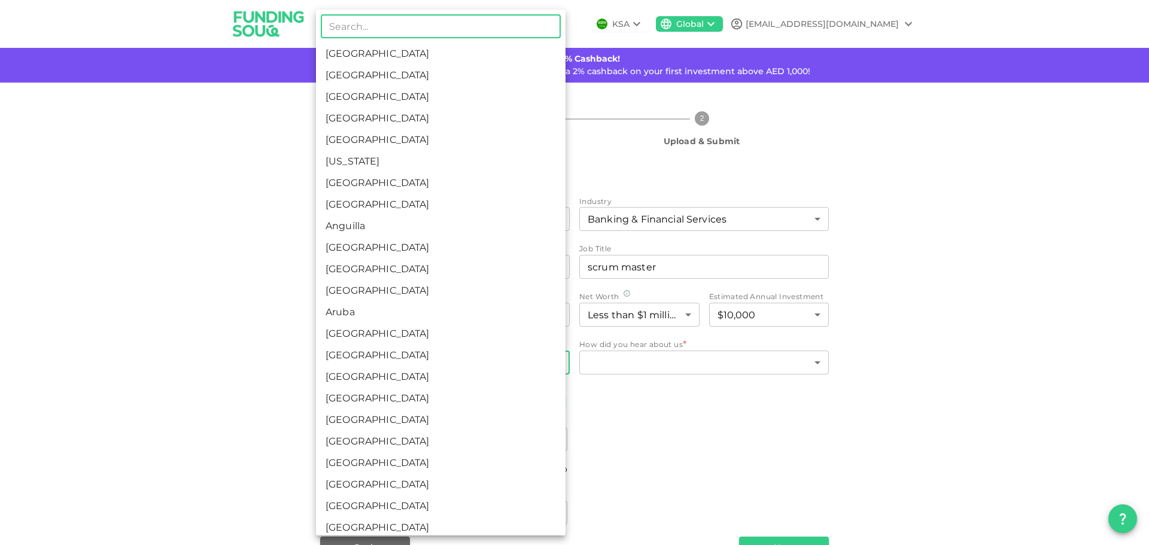
click at [464, 366] on body "KSA Global [EMAIL_ADDRESS][DOMAIN_NAME] 🚀 Get 2% Cashback! Complete your sign-u…" at bounding box center [574, 272] width 1149 height 545
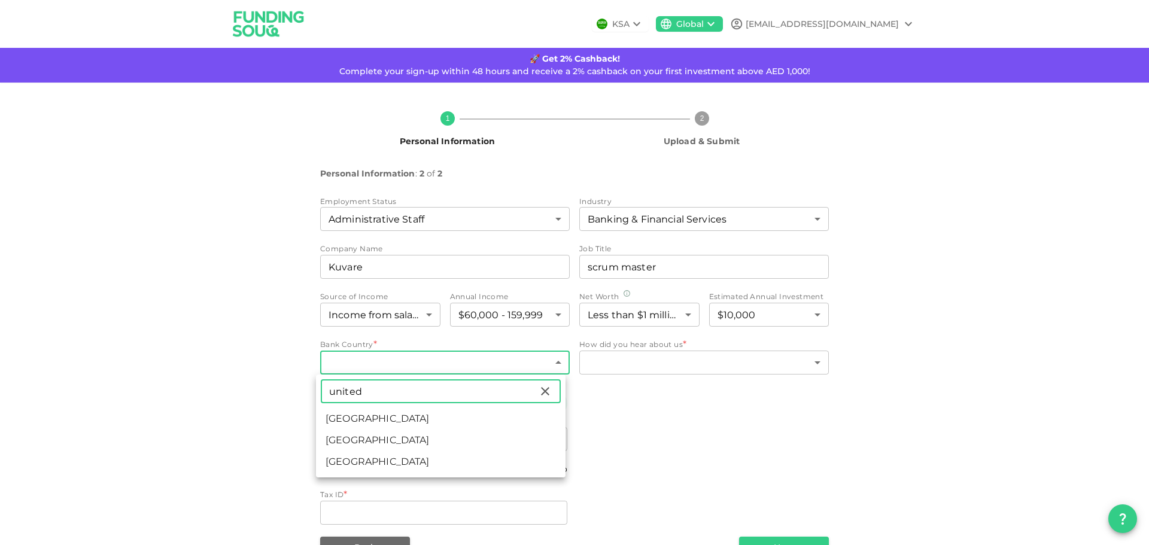
type input "united"
click at [358, 456] on li "[GEOGRAPHIC_DATA]" at bounding box center [440, 462] width 249 height 22
type input "208"
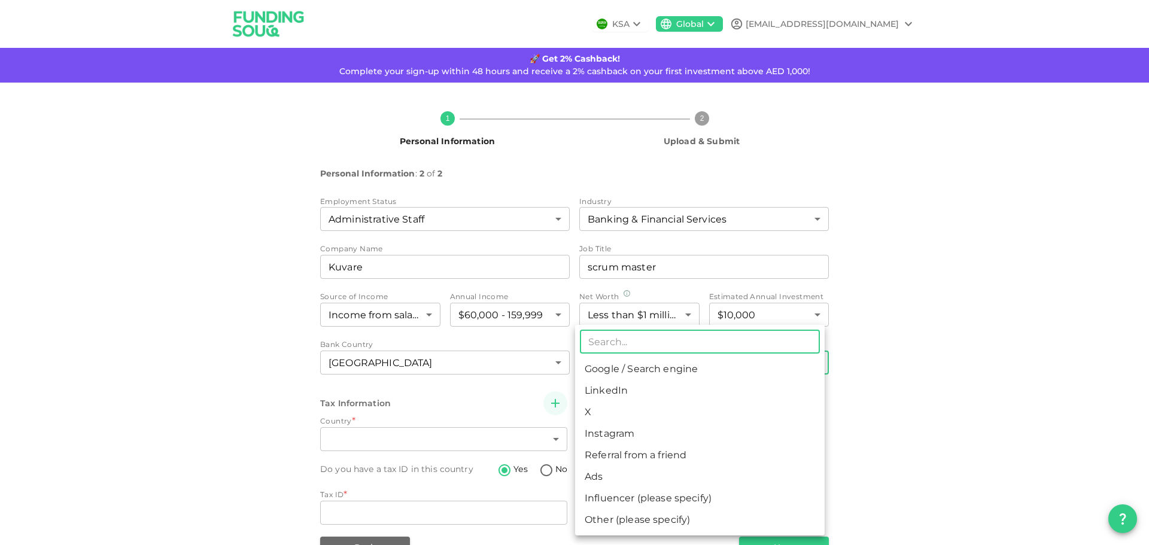
click at [690, 358] on body "KSA Global [EMAIL_ADDRESS][DOMAIN_NAME] 🚀 Get 2% Cashback! Complete your sign-u…" at bounding box center [574, 272] width 1149 height 545
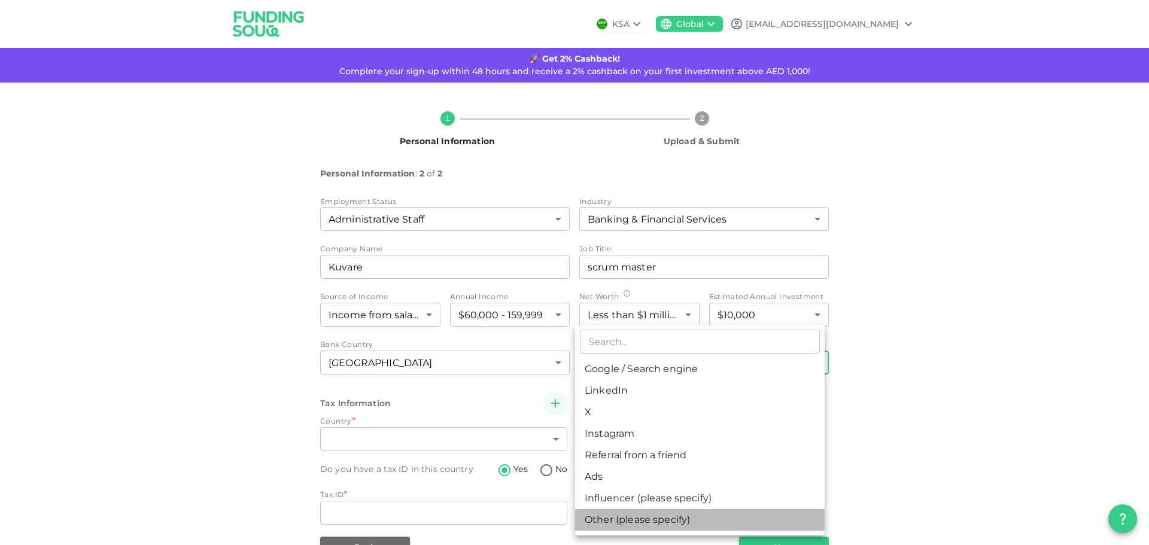
click at [642, 518] on li "Other (please specify)" at bounding box center [699, 520] width 249 height 22
type input "8"
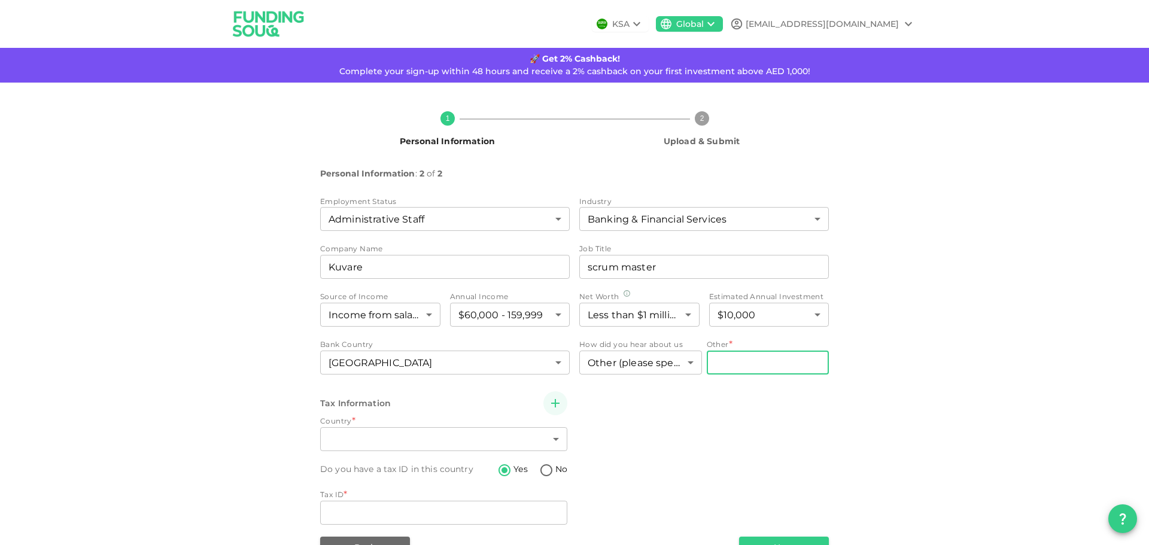
click at [710, 359] on input "Other" at bounding box center [768, 363] width 123 height 24
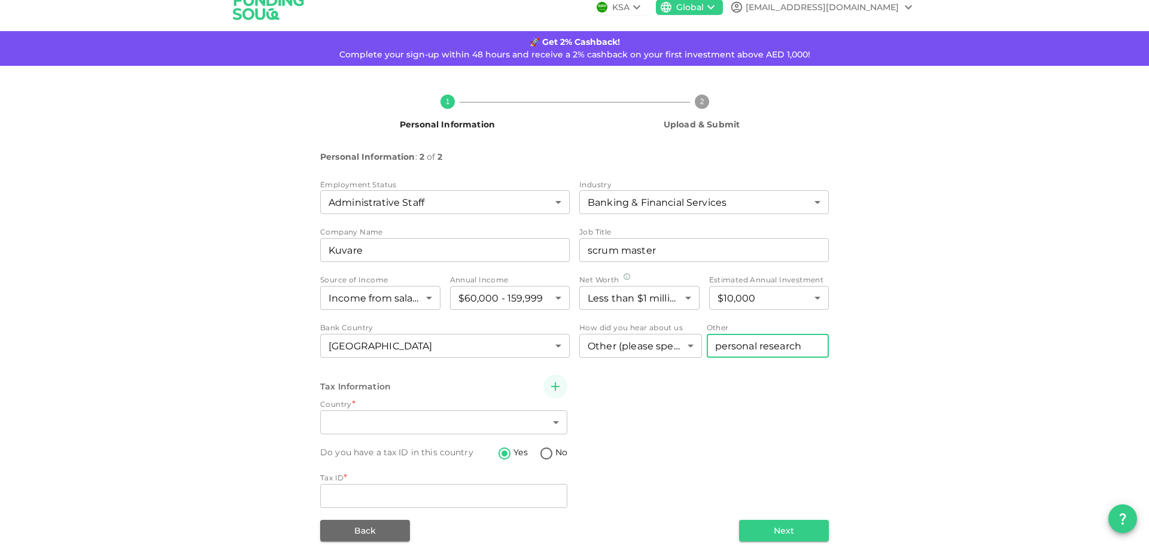
scroll to position [32, 0]
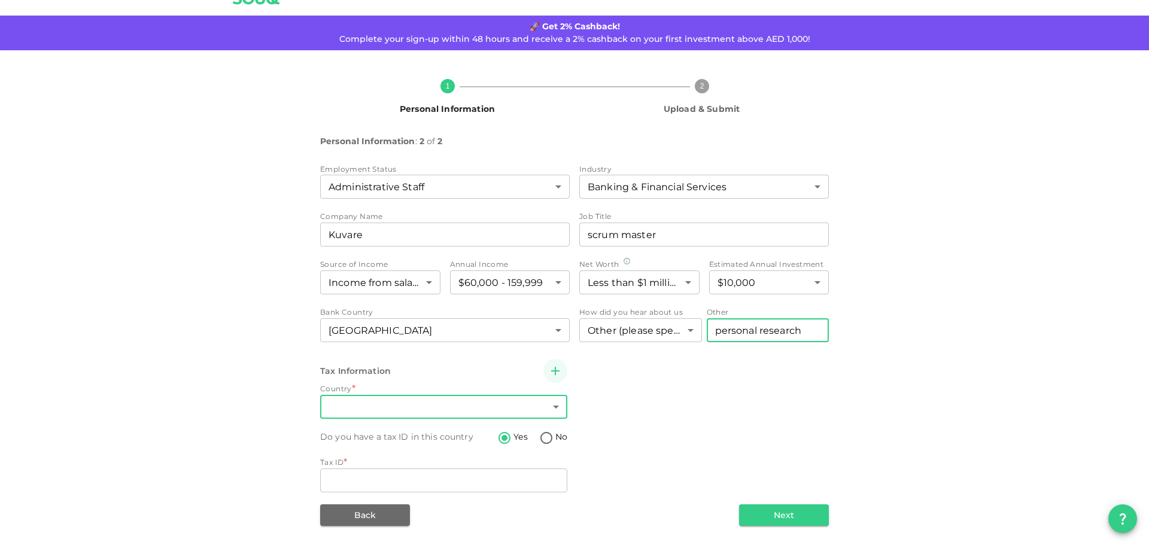
type input "personal research"
click at [380, 407] on body "KSA Global [EMAIL_ADDRESS][DOMAIN_NAME] 🚀 Get 2% Cashback! Complete your sign-u…" at bounding box center [574, 272] width 1149 height 545
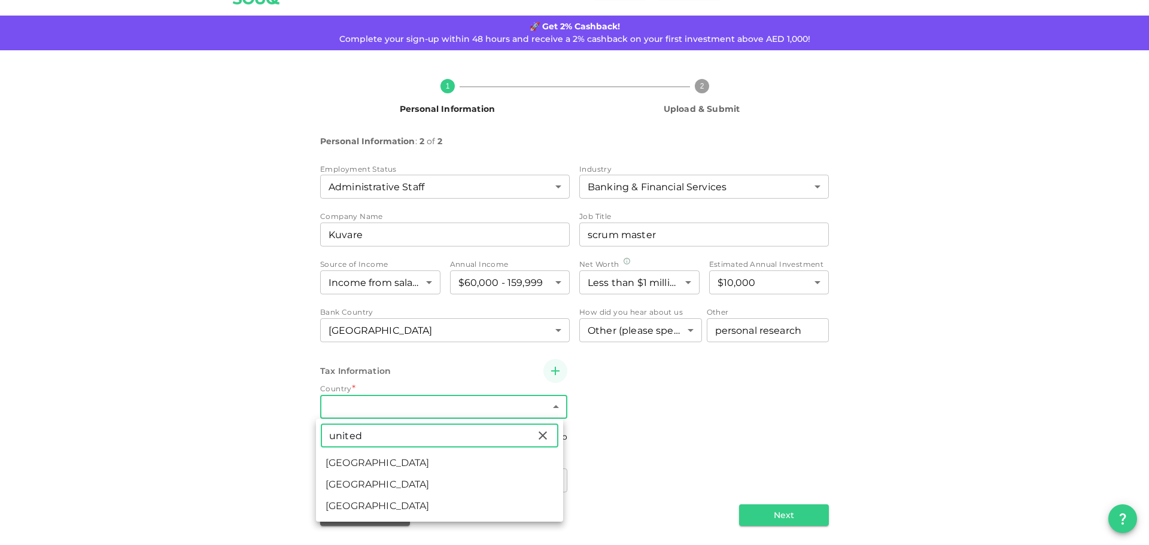
type input "united"
click at [340, 504] on li "[GEOGRAPHIC_DATA]" at bounding box center [439, 506] width 247 height 22
type input "208"
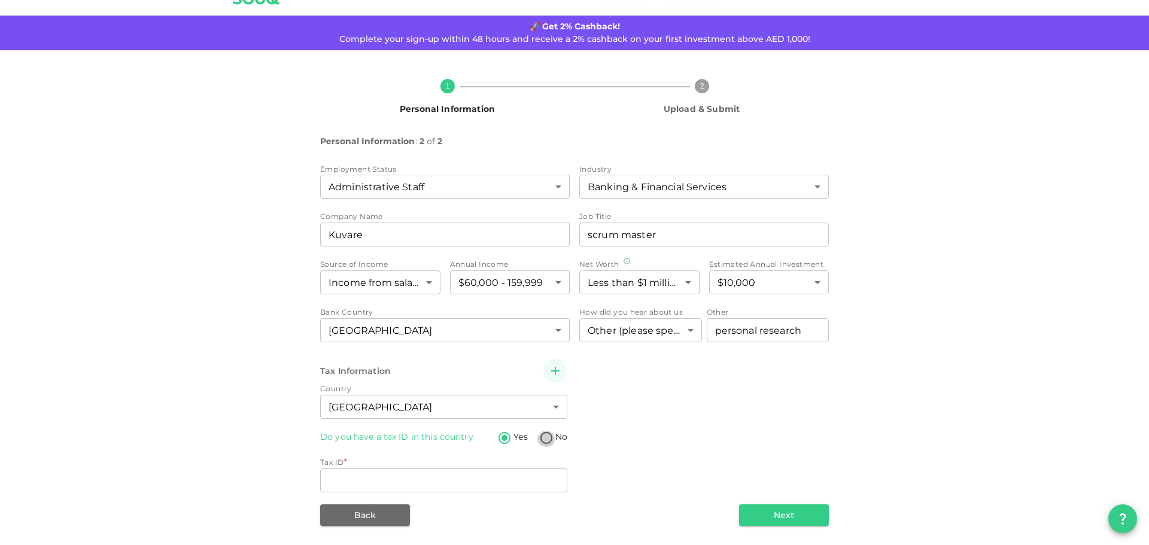
click at [546, 436] on input "No" at bounding box center [546, 439] width 18 height 16
radio input "true"
click at [537, 474] on body "KSA Global [EMAIL_ADDRESS][DOMAIN_NAME] 🚀 Get 2% Cashback! Complete your sign-u…" at bounding box center [574, 272] width 1149 height 545
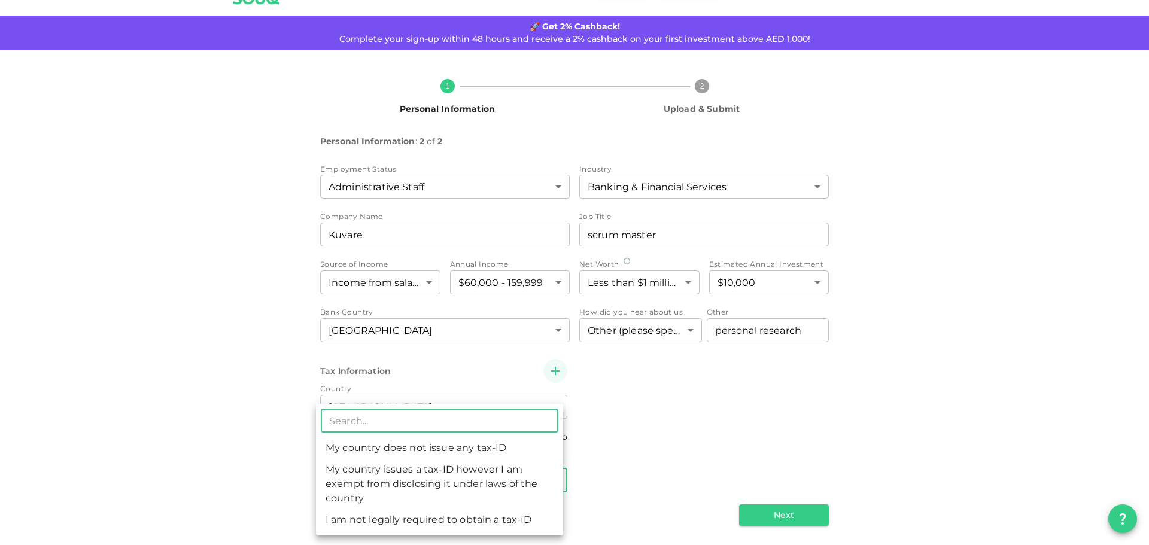
click at [610, 430] on div at bounding box center [574, 272] width 1149 height 545
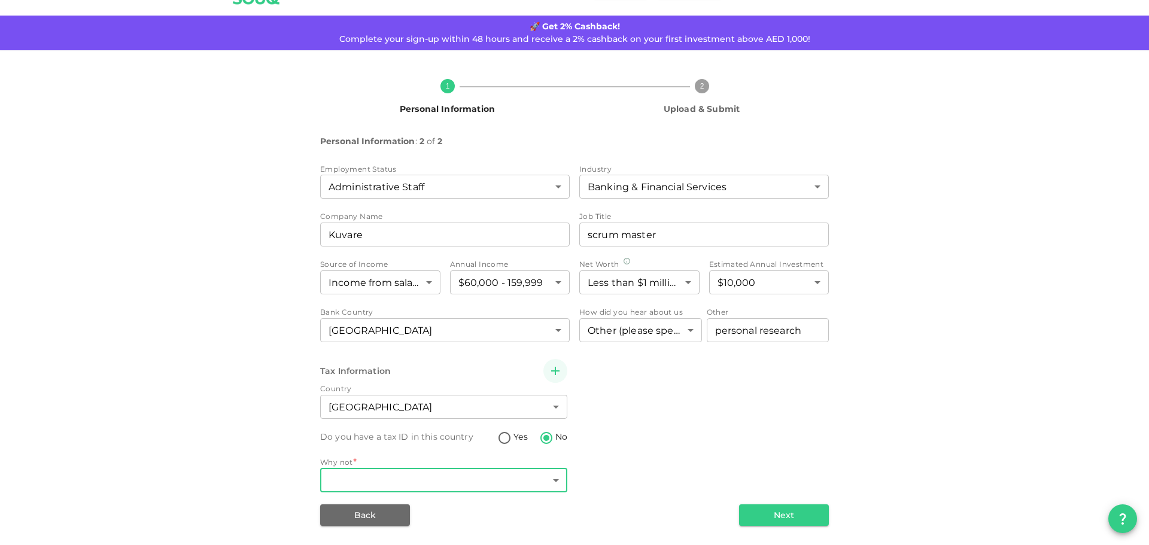
click at [500, 441] on input "Yes" at bounding box center [504, 439] width 18 height 16
radio input "true"
click at [358, 486] on input "Tax ID" at bounding box center [443, 480] width 247 height 24
type input "211313042"
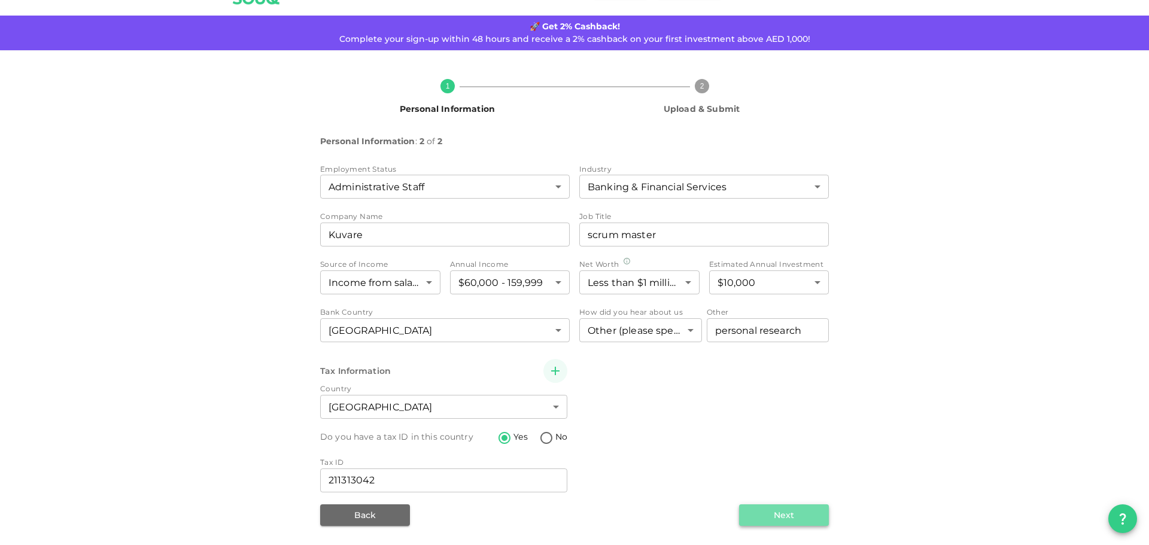
click at [802, 510] on button "Next" at bounding box center [784, 515] width 90 height 22
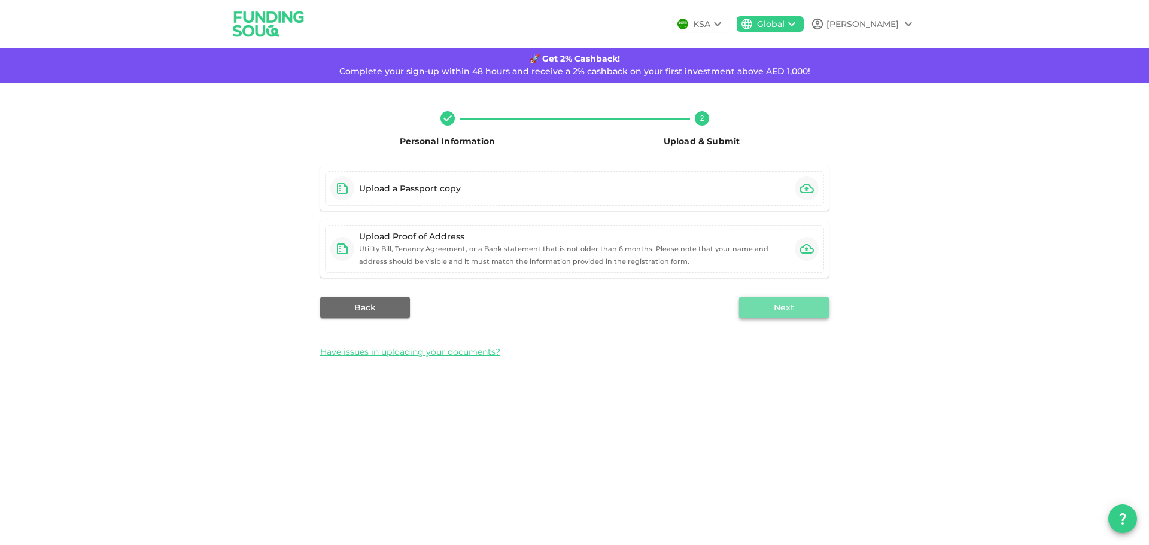
click at [801, 305] on button "Next" at bounding box center [784, 308] width 90 height 22
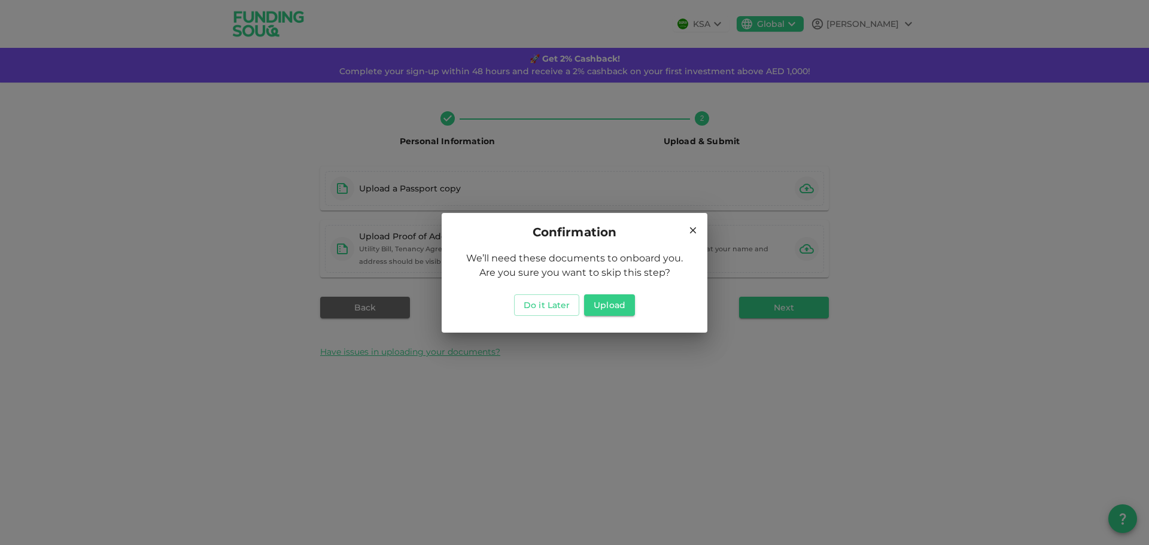
click at [690, 232] on icon at bounding box center [693, 230] width 7 height 7
